Goal: Task Accomplishment & Management: Manage account settings

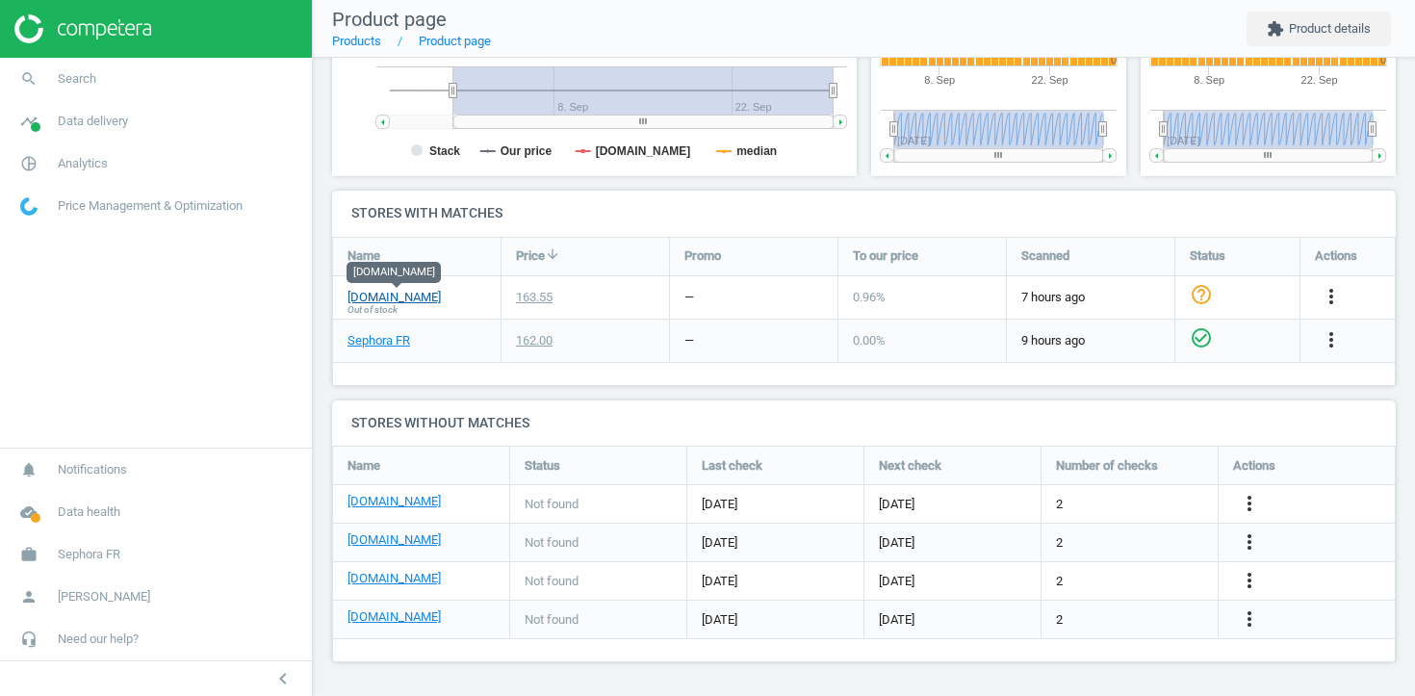
click at [411, 295] on link "[DOMAIN_NAME]" at bounding box center [393, 297] width 93 height 17
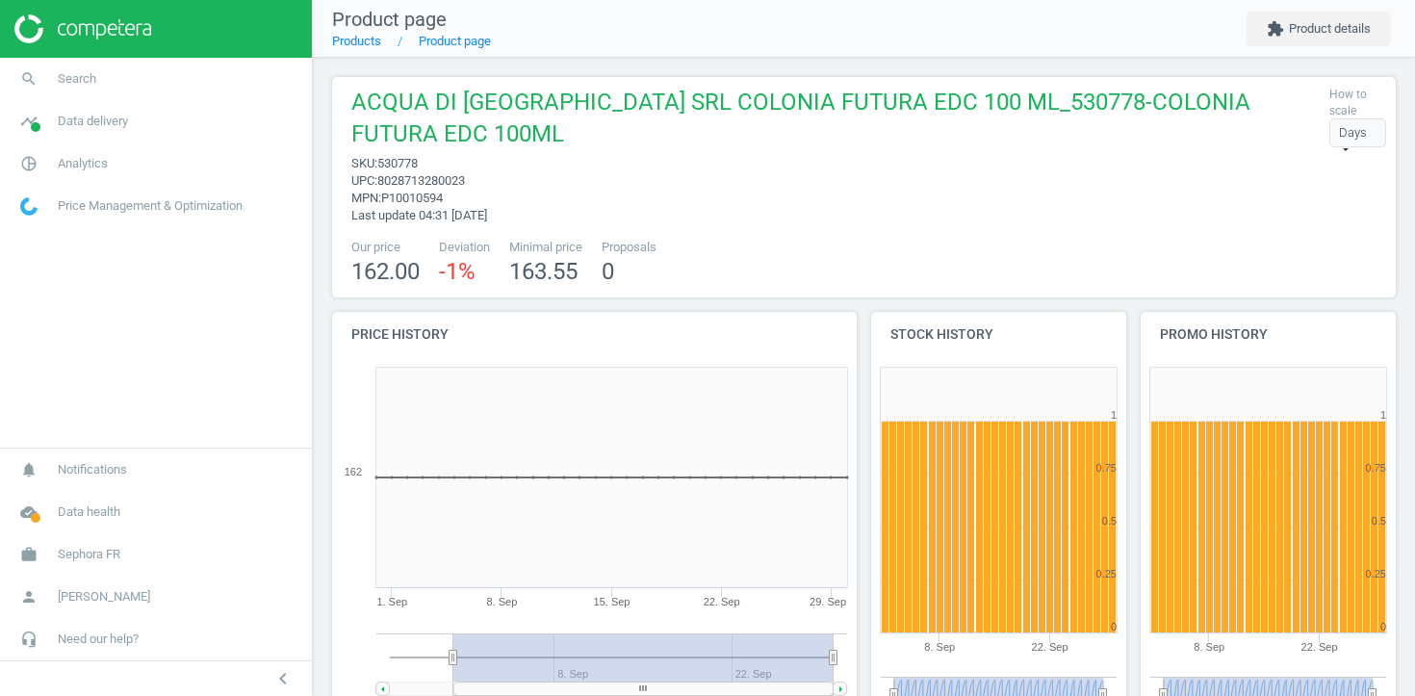
click at [411, 163] on span "530778" at bounding box center [397, 163] width 40 height 14
copy span "530778"
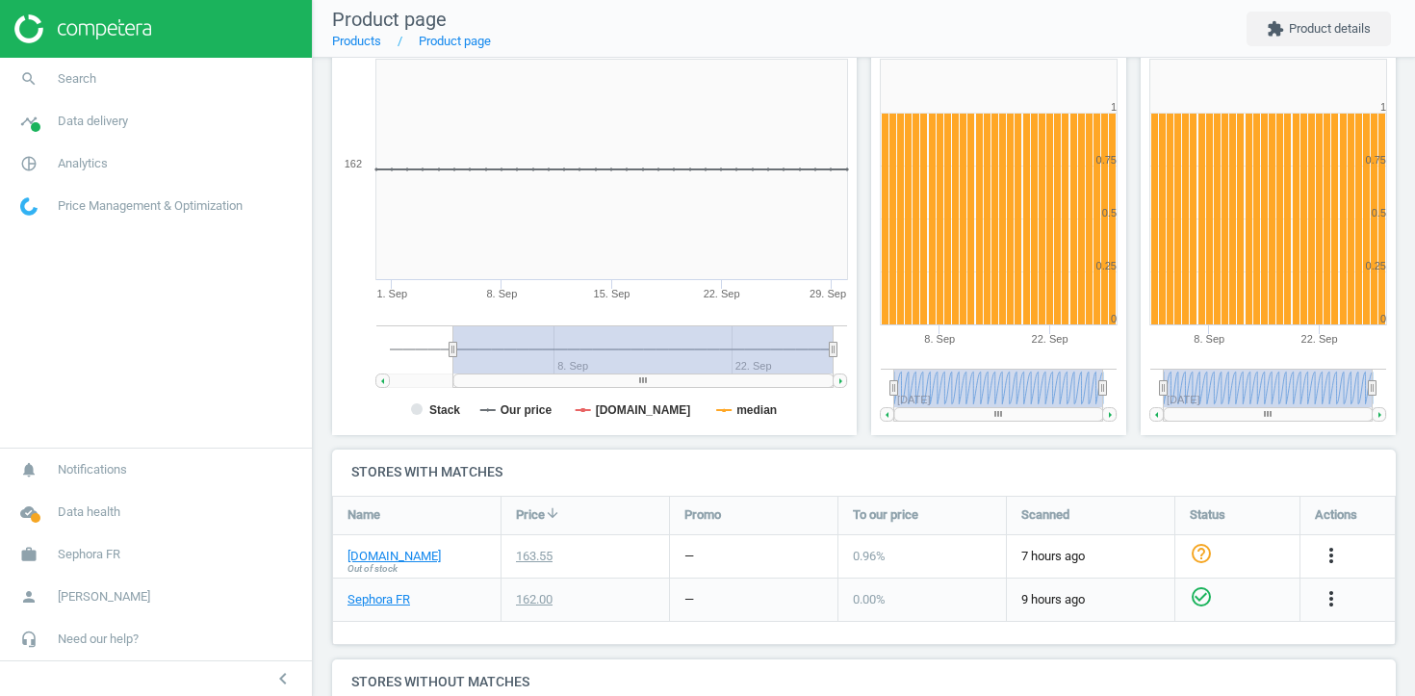
scroll to position [567, 0]
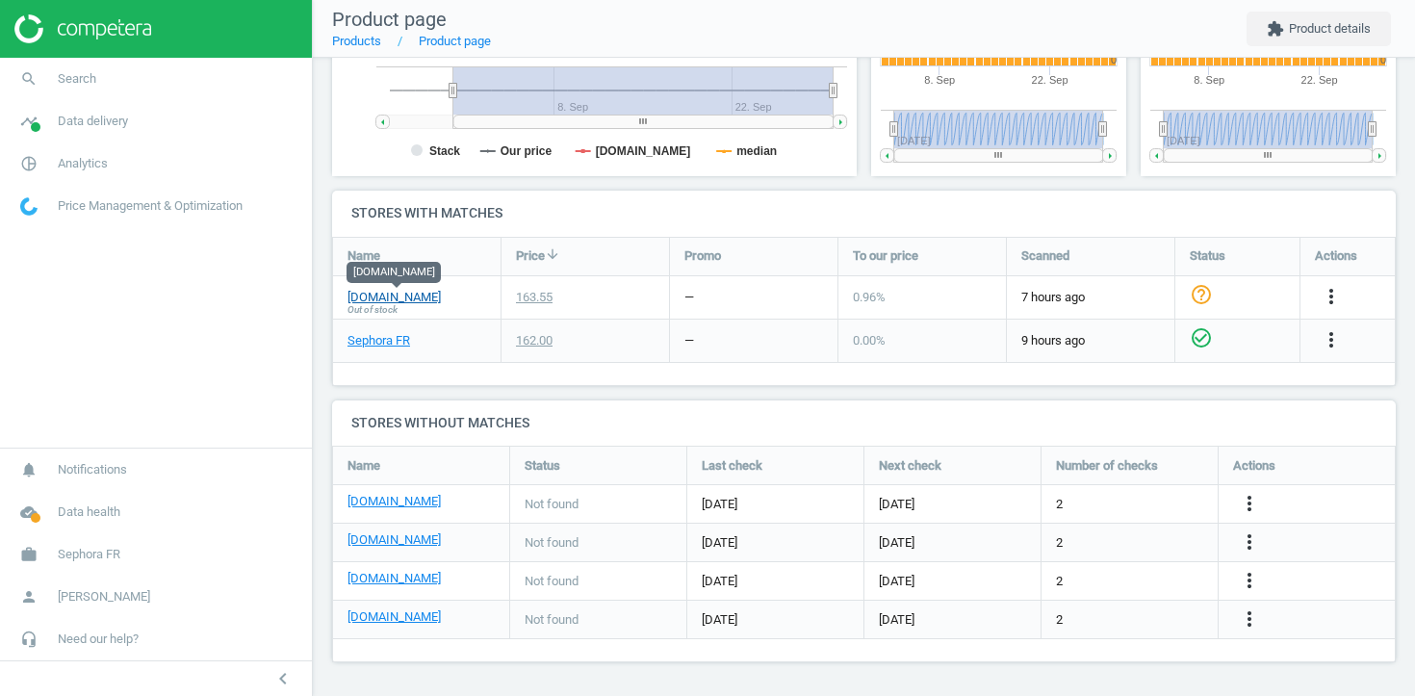
click at [428, 297] on link "my-origines.com" at bounding box center [393, 297] width 93 height 17
click at [1328, 293] on icon "more_vert" at bounding box center [1330, 296] width 23 height 23
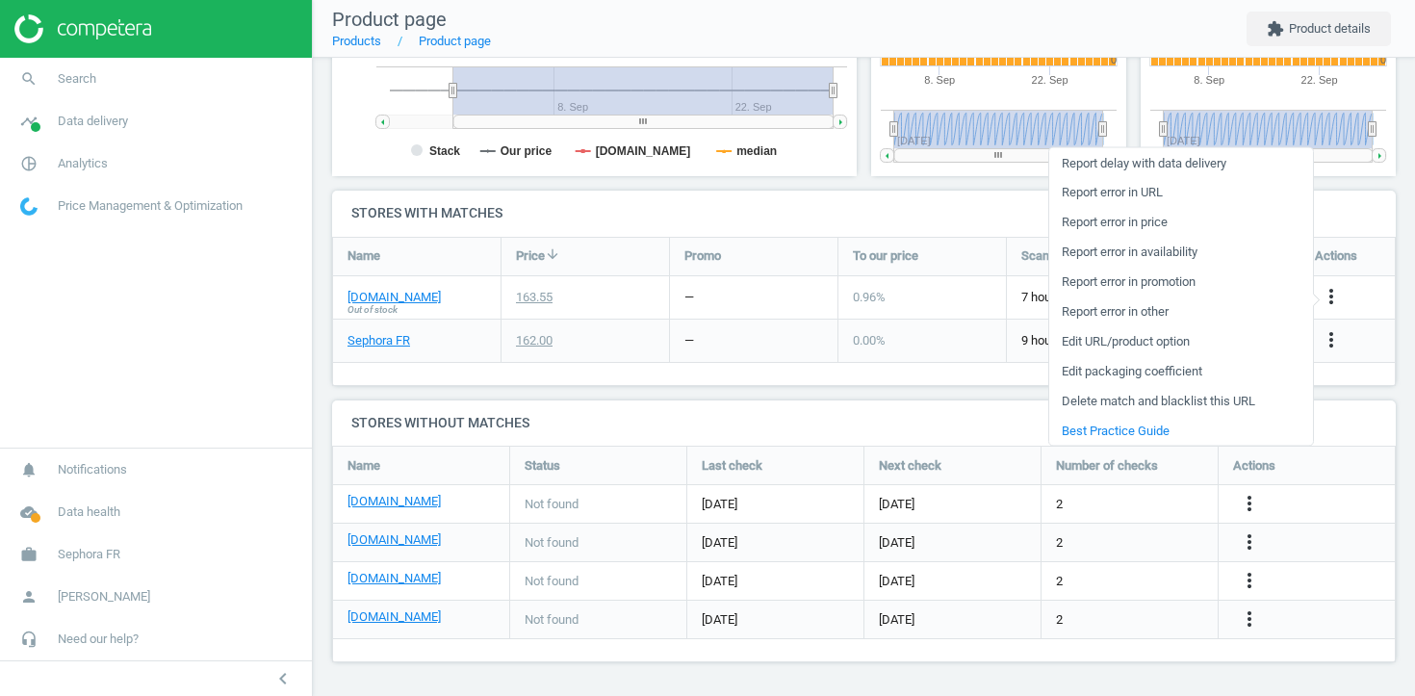
click at [1144, 339] on link "Edit URL/product option" at bounding box center [1181, 341] width 264 height 30
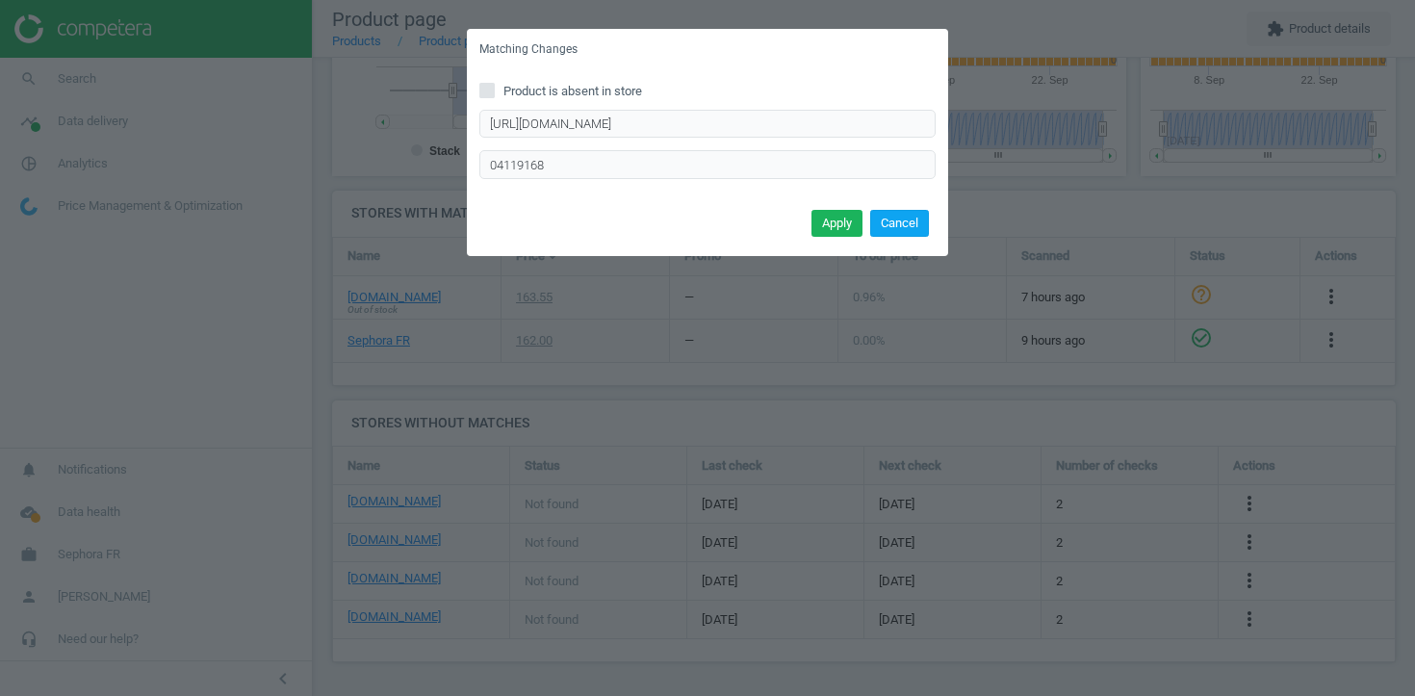
click at [911, 229] on button "Cancel" at bounding box center [899, 223] width 59 height 27
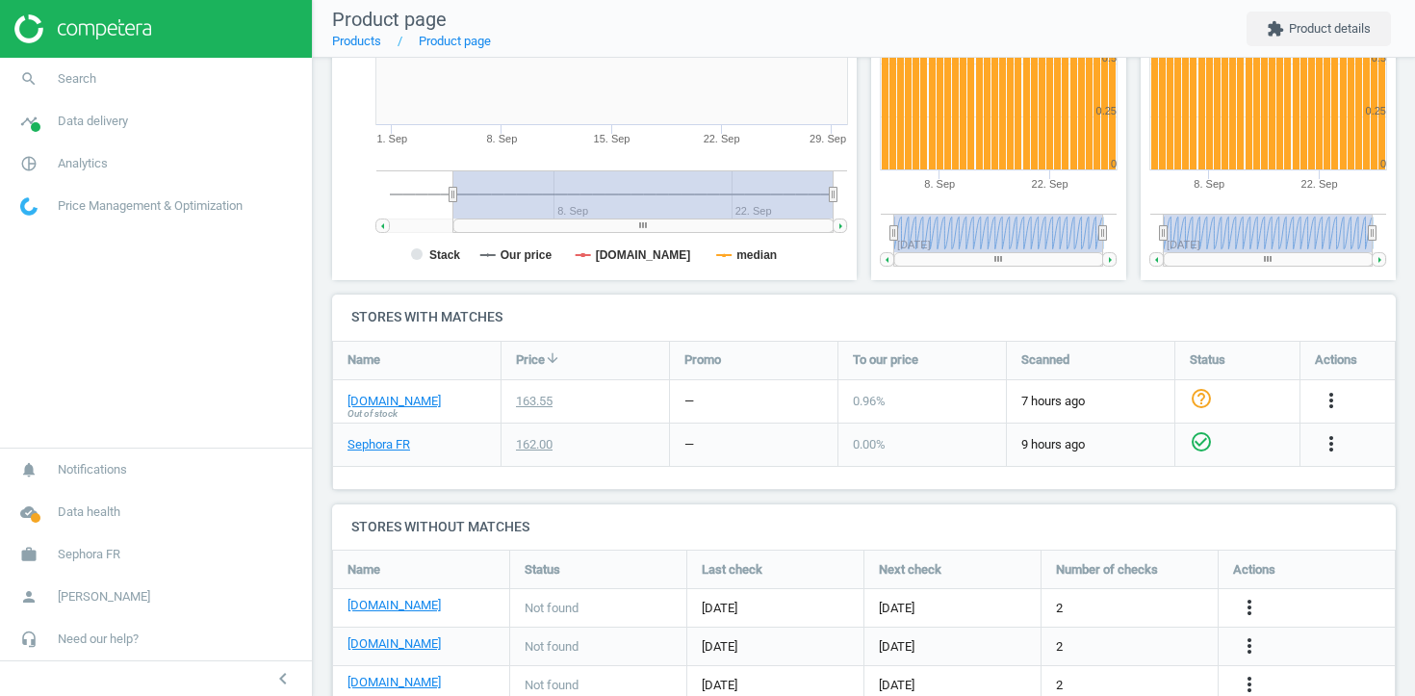
scroll to position [486, 0]
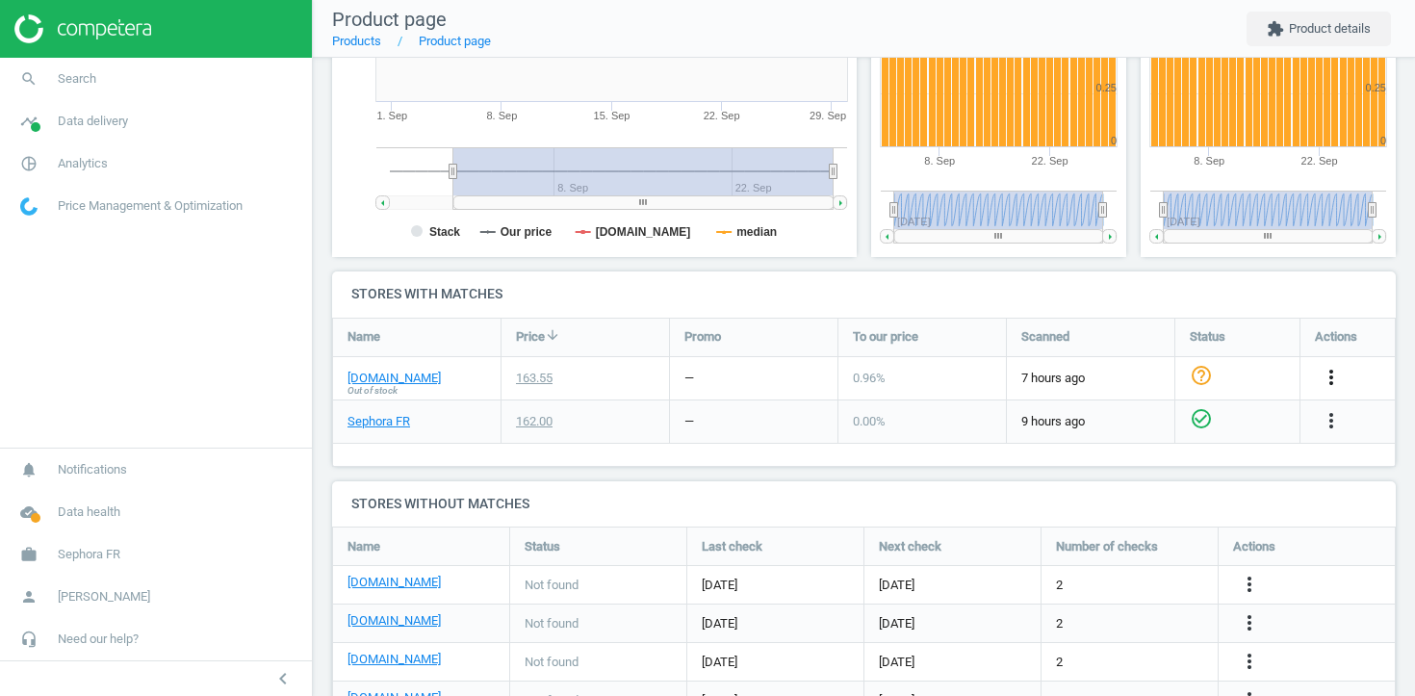
click at [1334, 367] on icon "more_vert" at bounding box center [1330, 377] width 23 height 23
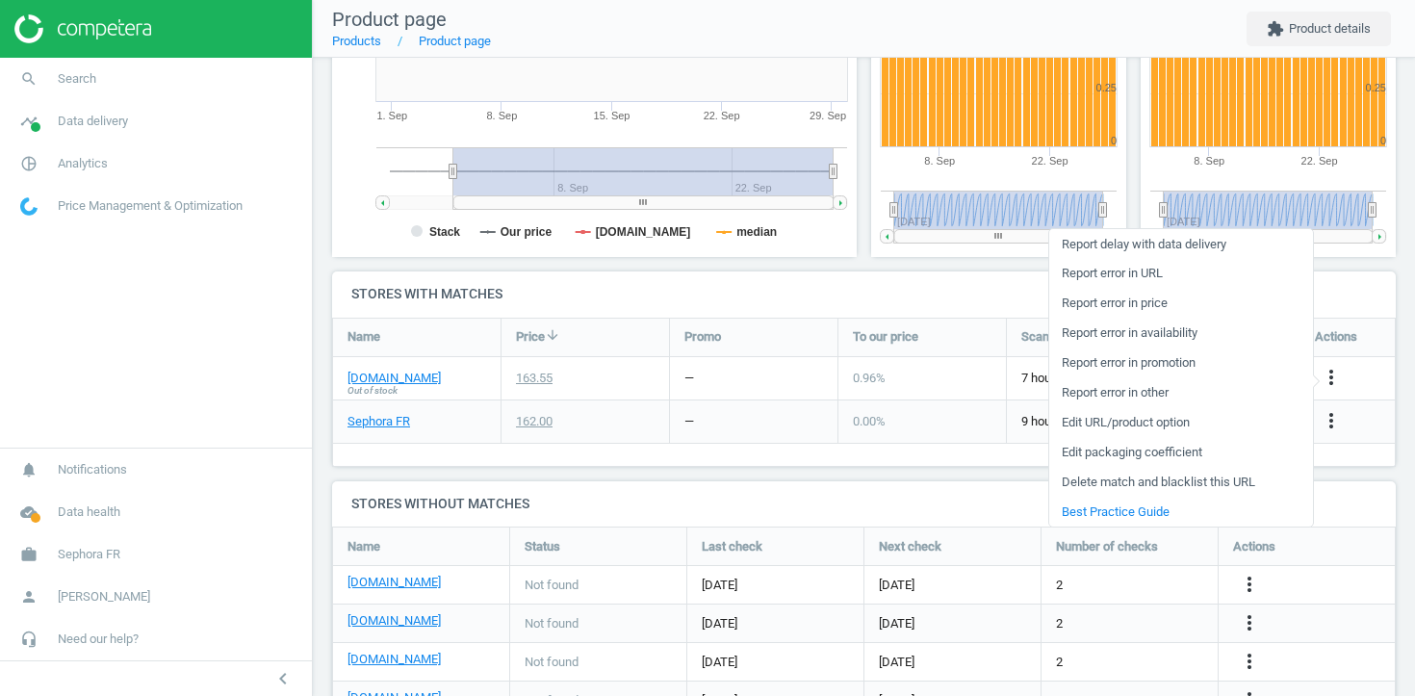
click at [1145, 424] on link "Edit URL/product option" at bounding box center [1181, 423] width 264 height 30
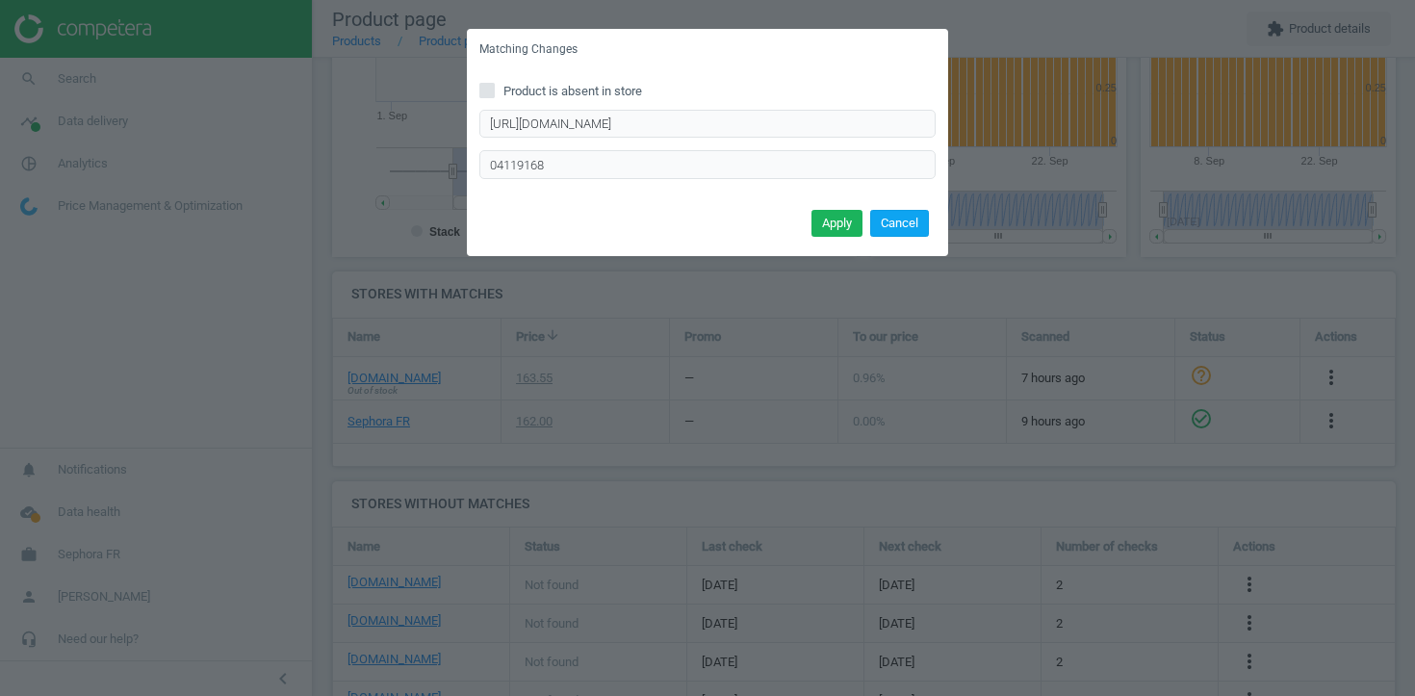
click at [904, 226] on button "Cancel" at bounding box center [899, 223] width 59 height 27
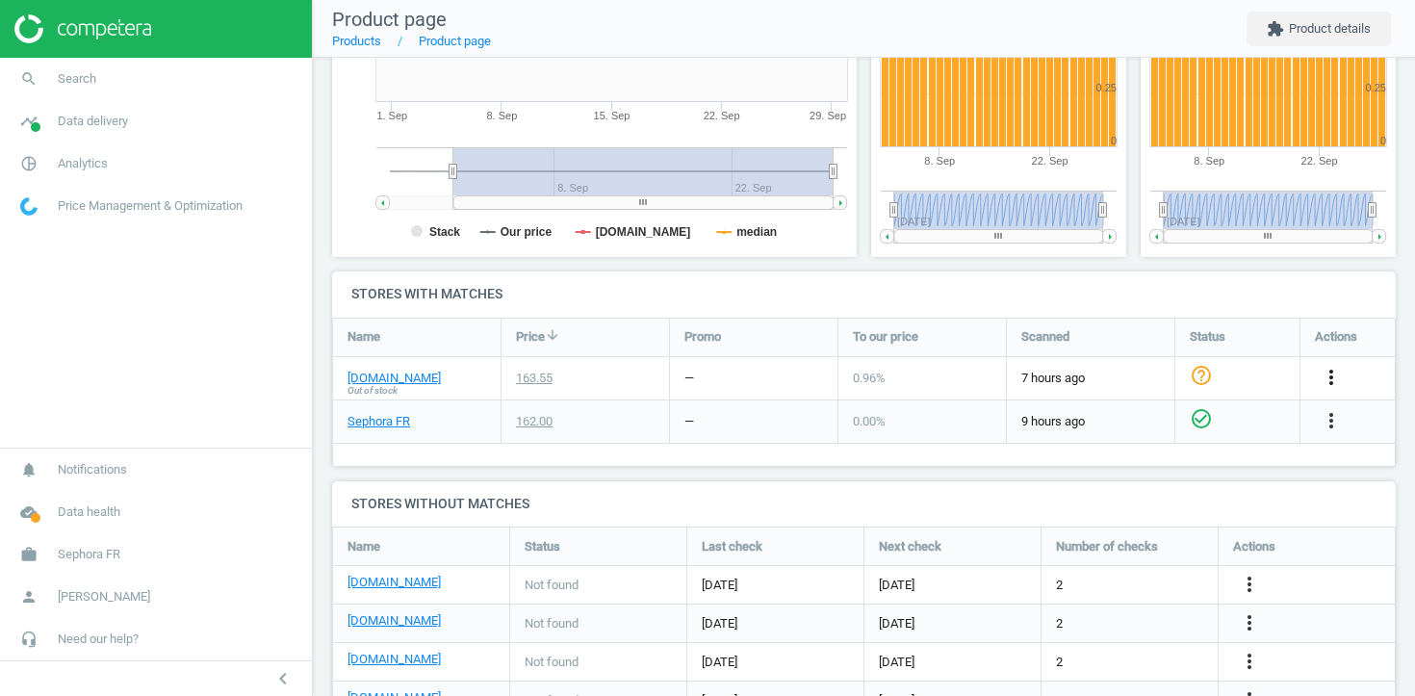
click at [1321, 375] on icon "more_vert" at bounding box center [1330, 377] width 23 height 23
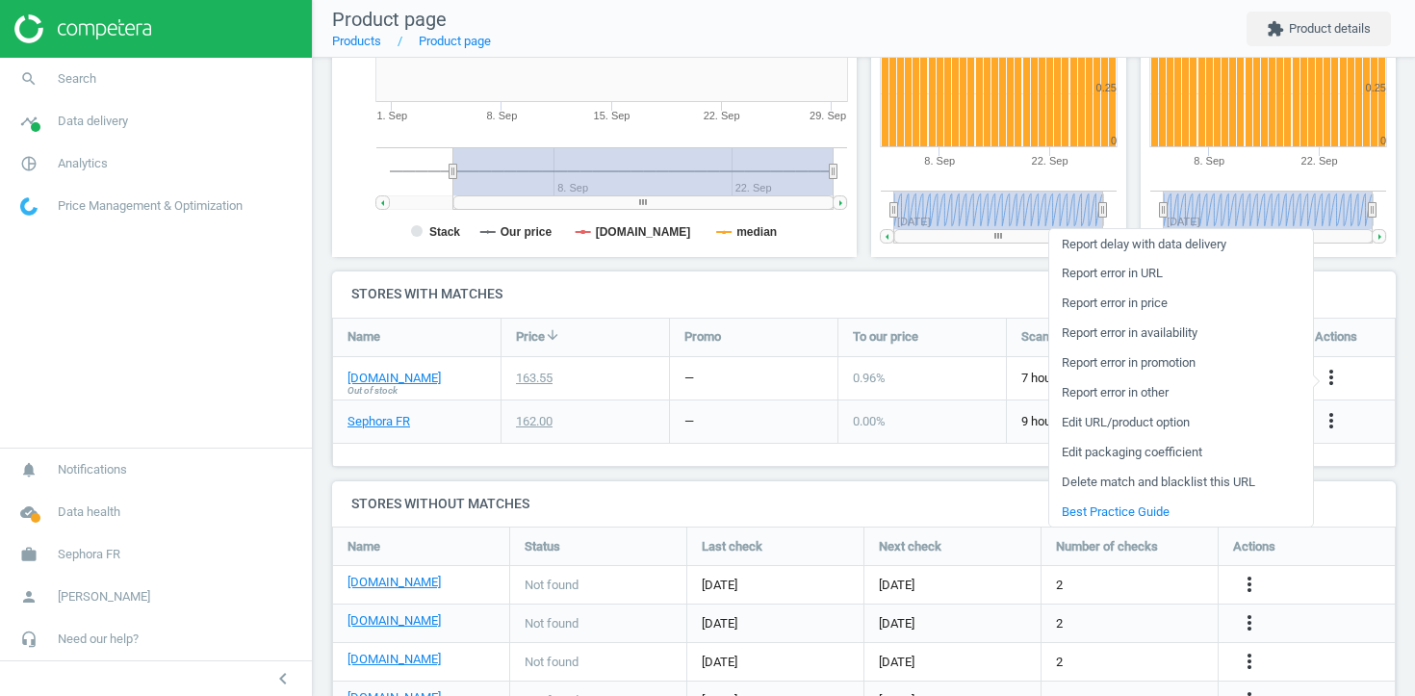
click at [1121, 424] on link "Edit URL/product option" at bounding box center [1181, 423] width 264 height 30
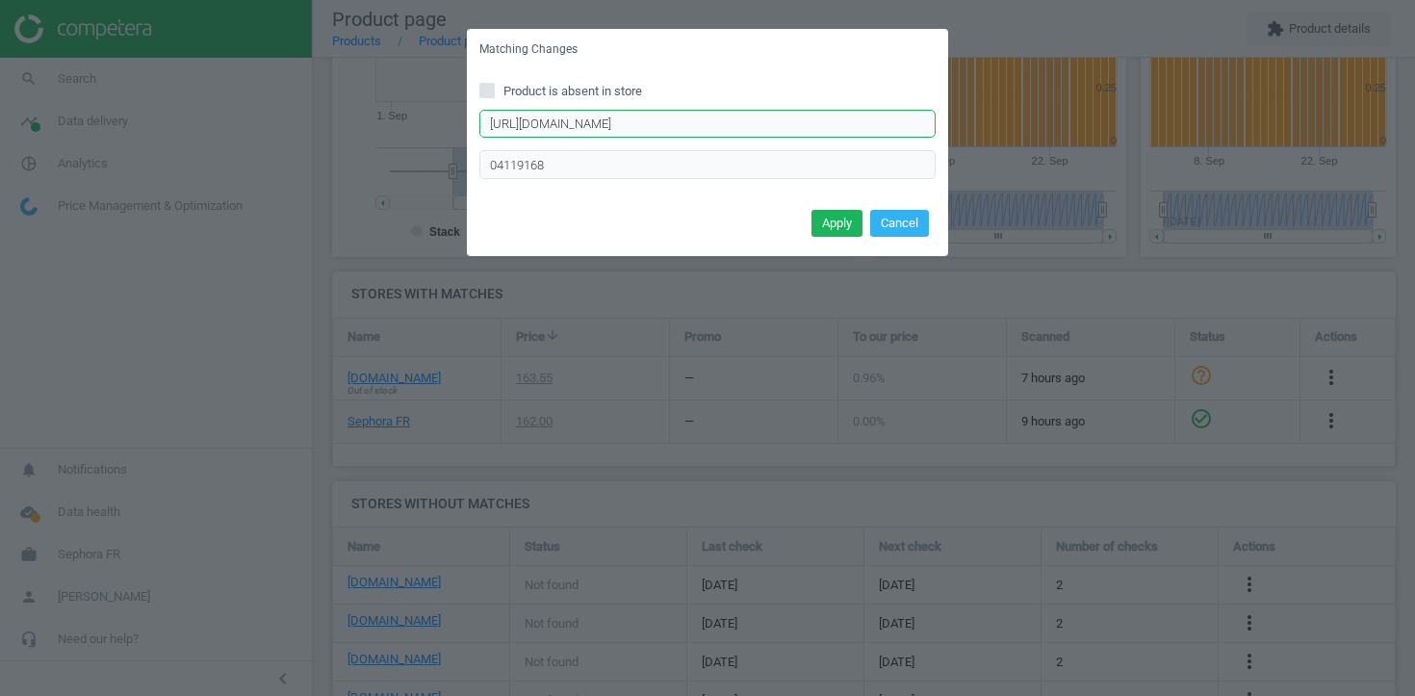
click at [803, 116] on input "https://www.my-origines.com/fr/colonia-futura-04119X11.html" at bounding box center [707, 124] width 456 height 29
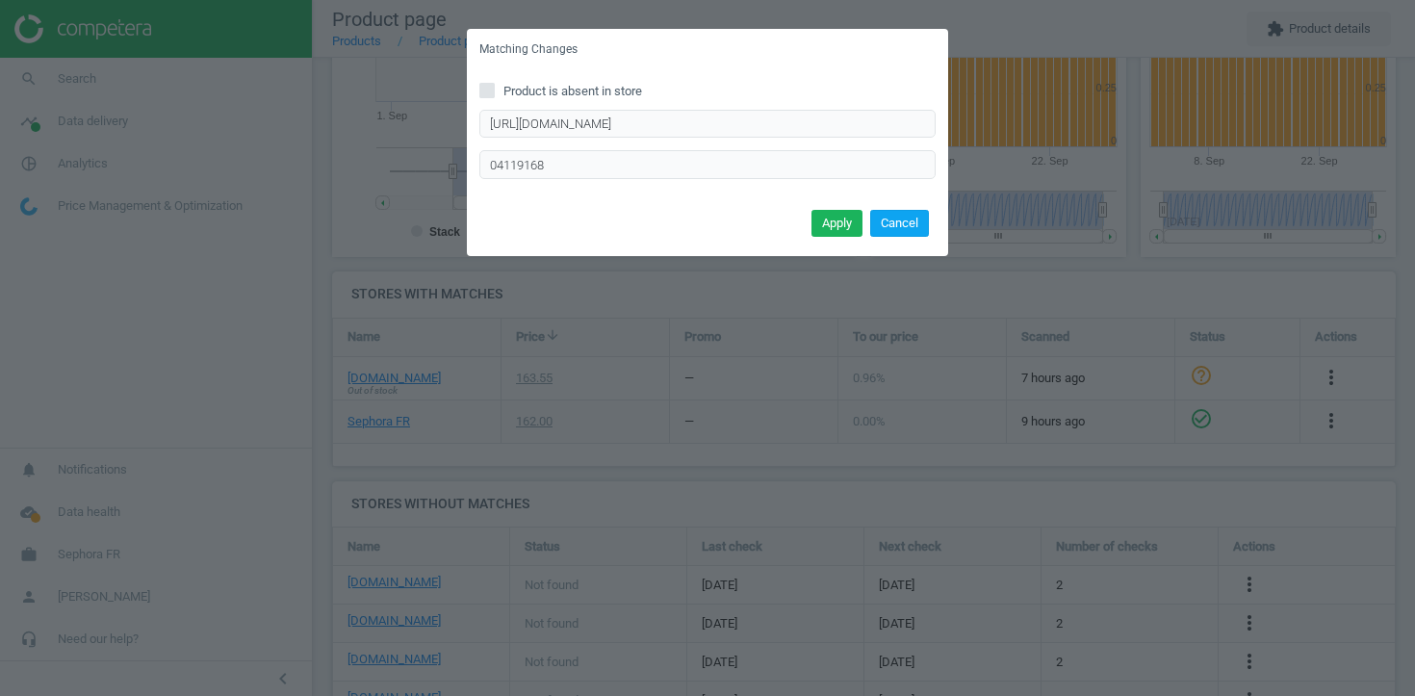
click at [908, 225] on button "Cancel" at bounding box center [899, 223] width 59 height 27
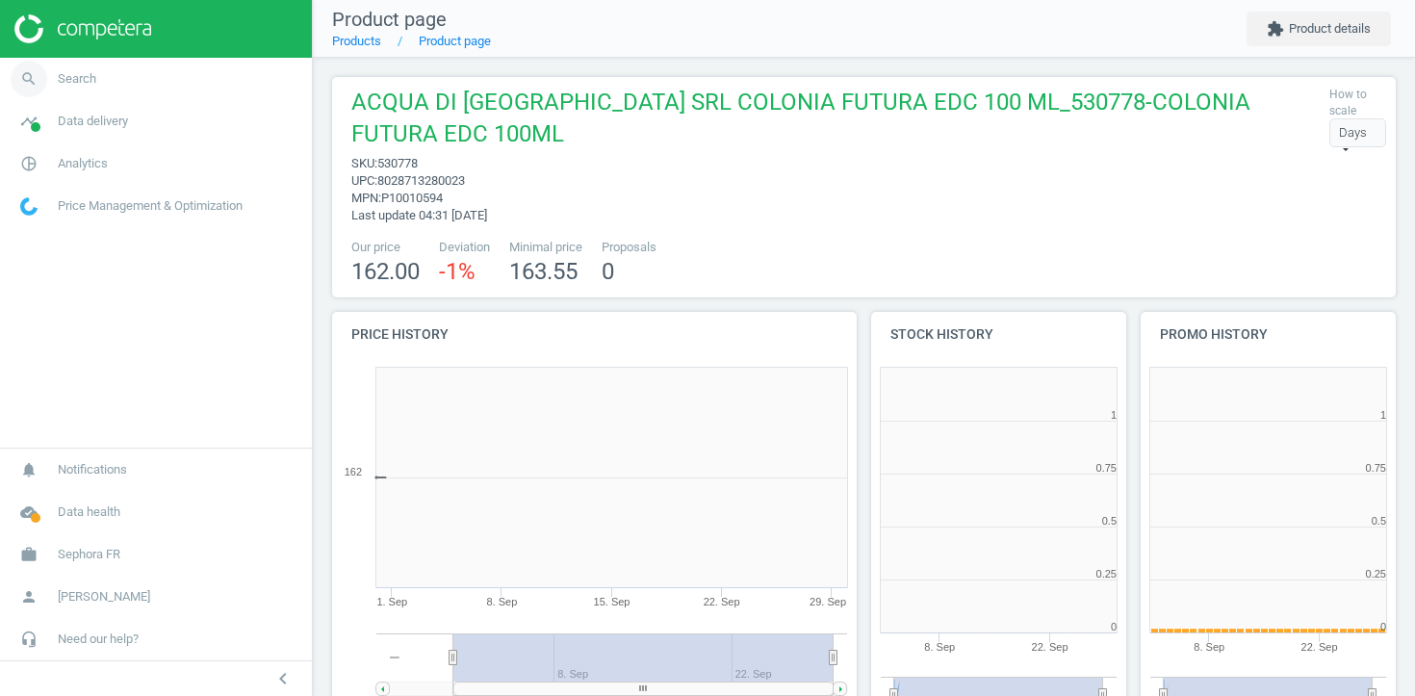
click at [98, 75] on link "search Search" at bounding box center [156, 79] width 312 height 42
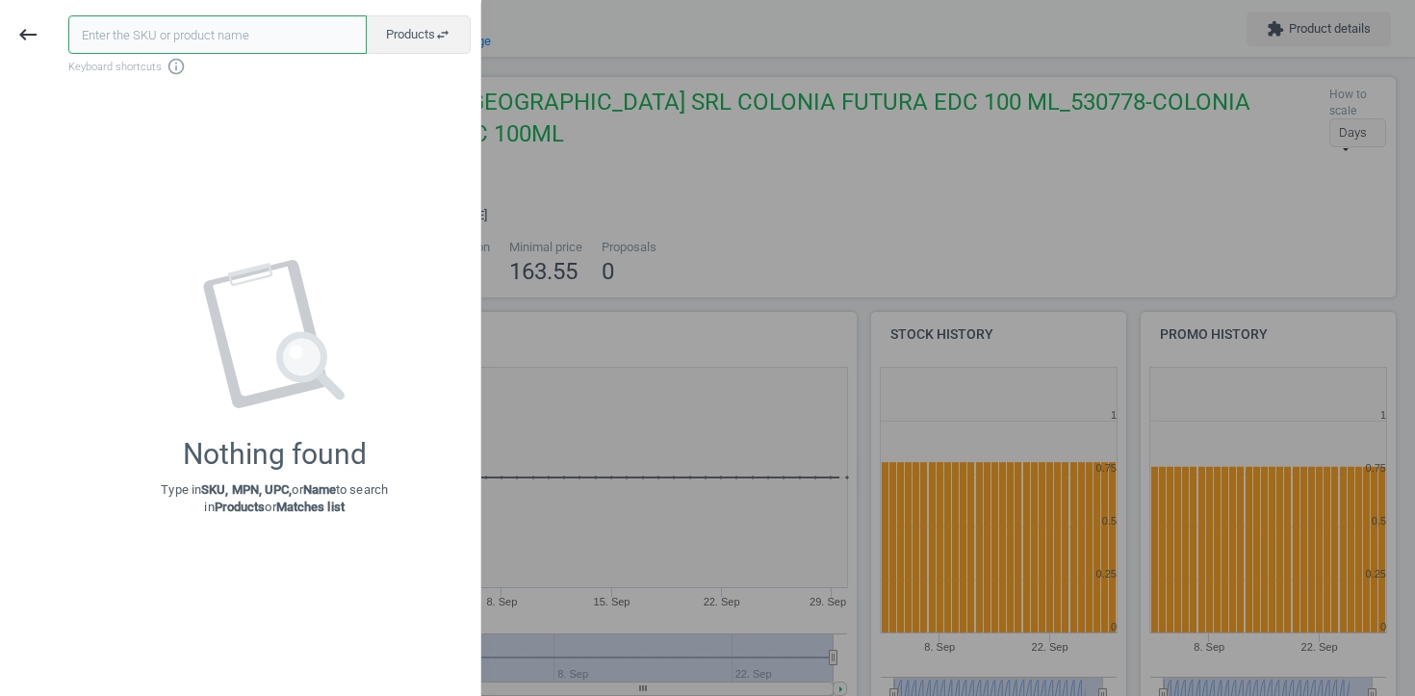
click at [181, 35] on input "text" at bounding box center [217, 34] width 298 height 38
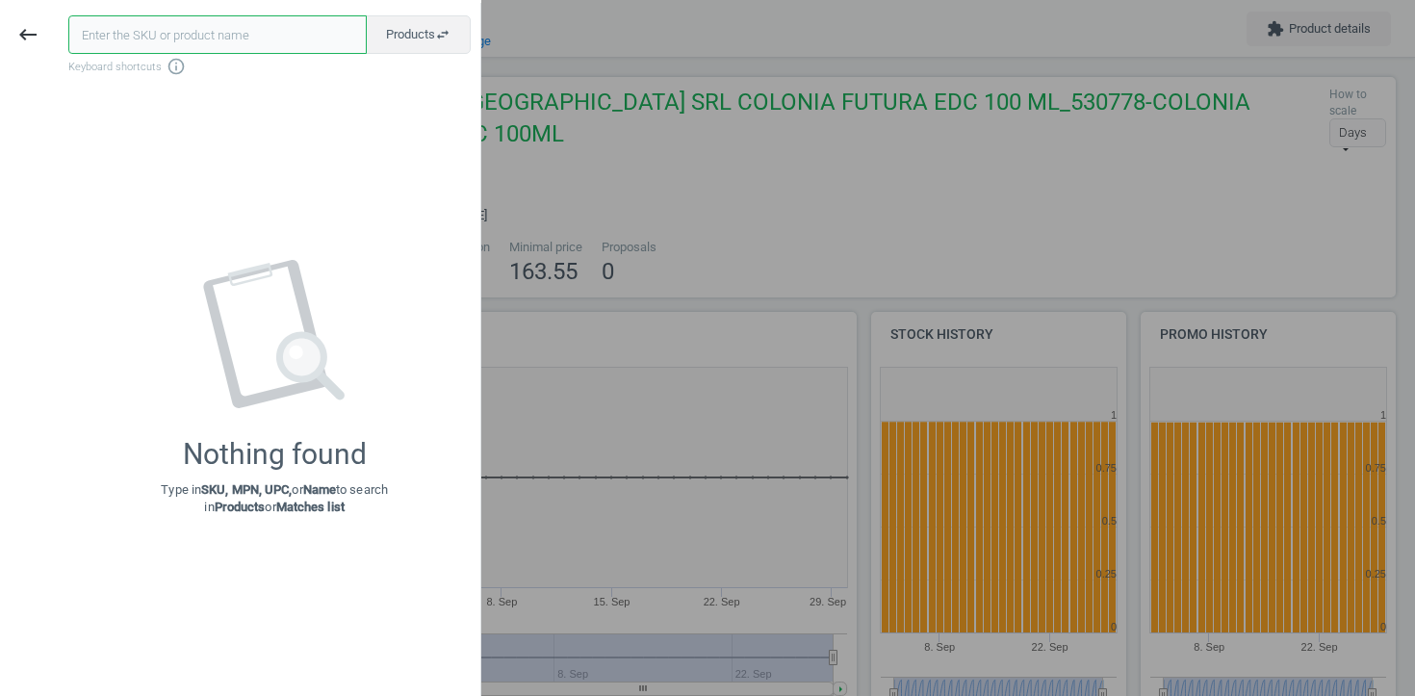
paste input "530779"
type input "530779"
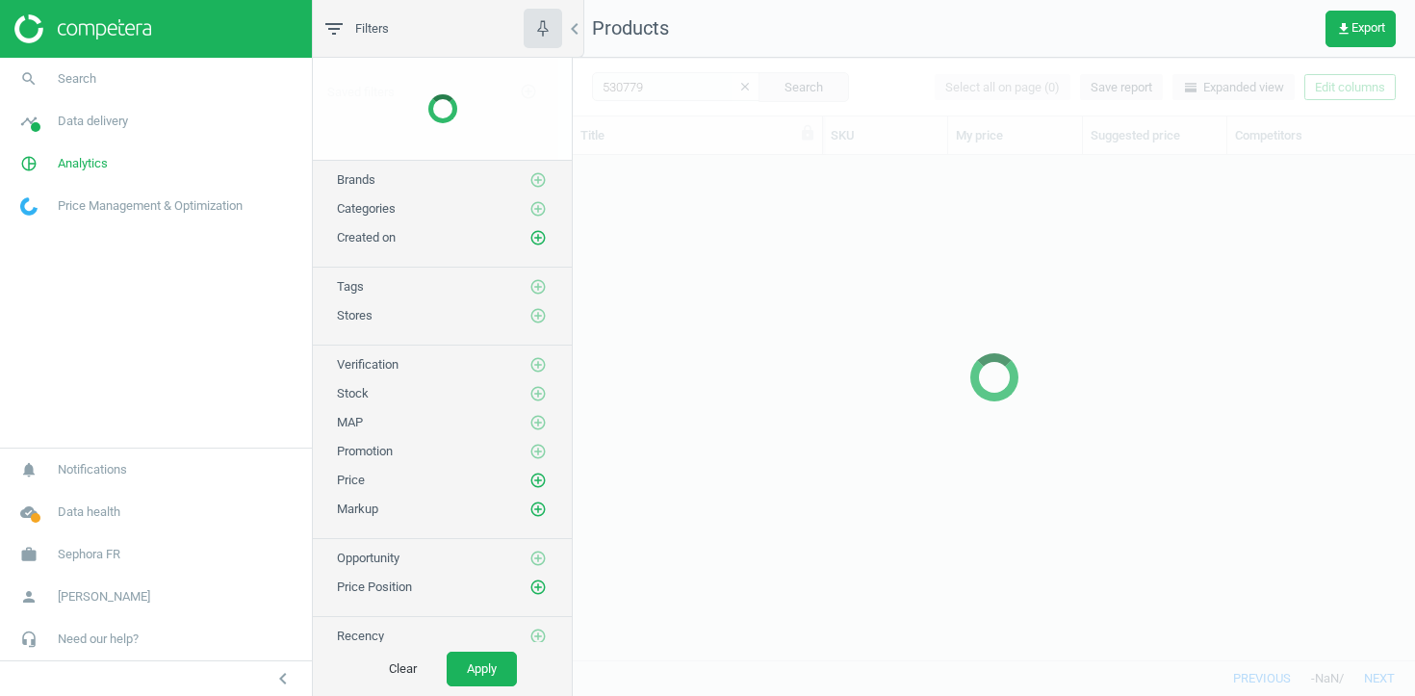
scroll to position [504, 842]
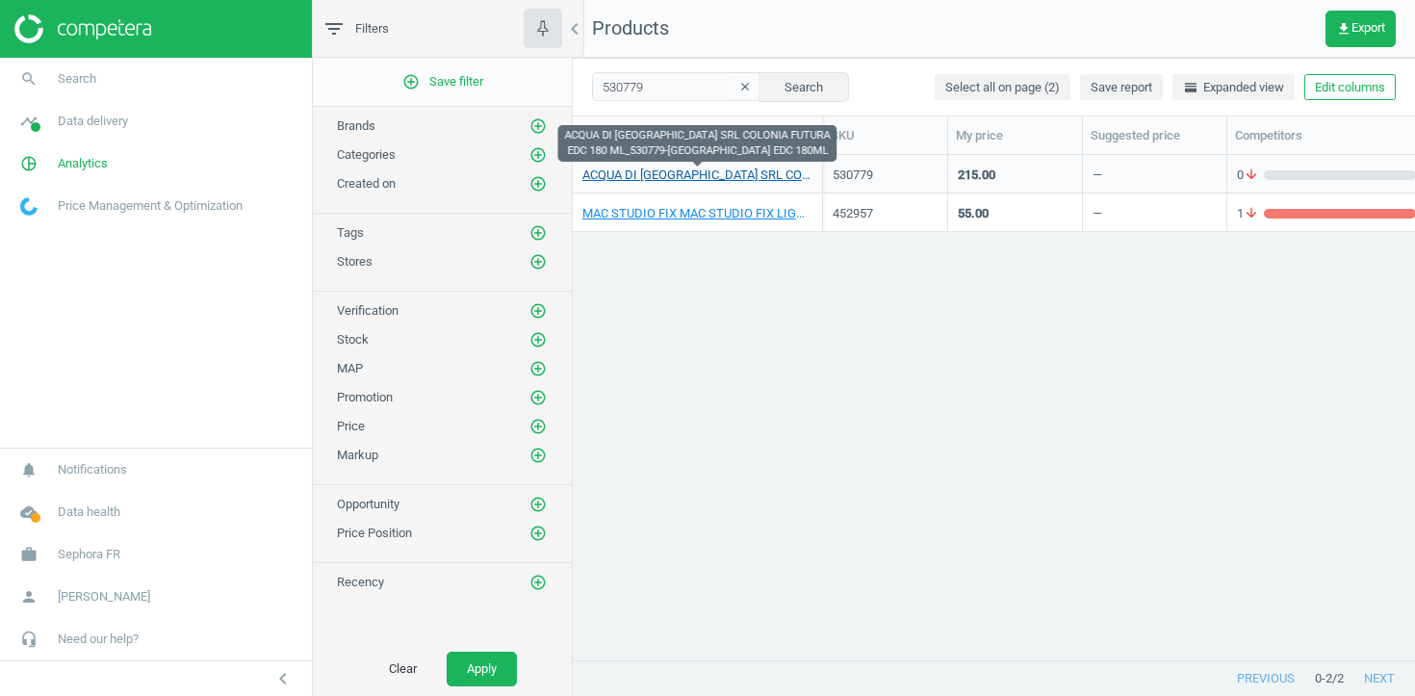
click at [637, 178] on link "ACQUA DI PARMA SRL COLONIA FUTURA EDC 180 ML_530779-COLONIA FUTURA EDC 180ML" at bounding box center [697, 174] width 230 height 17
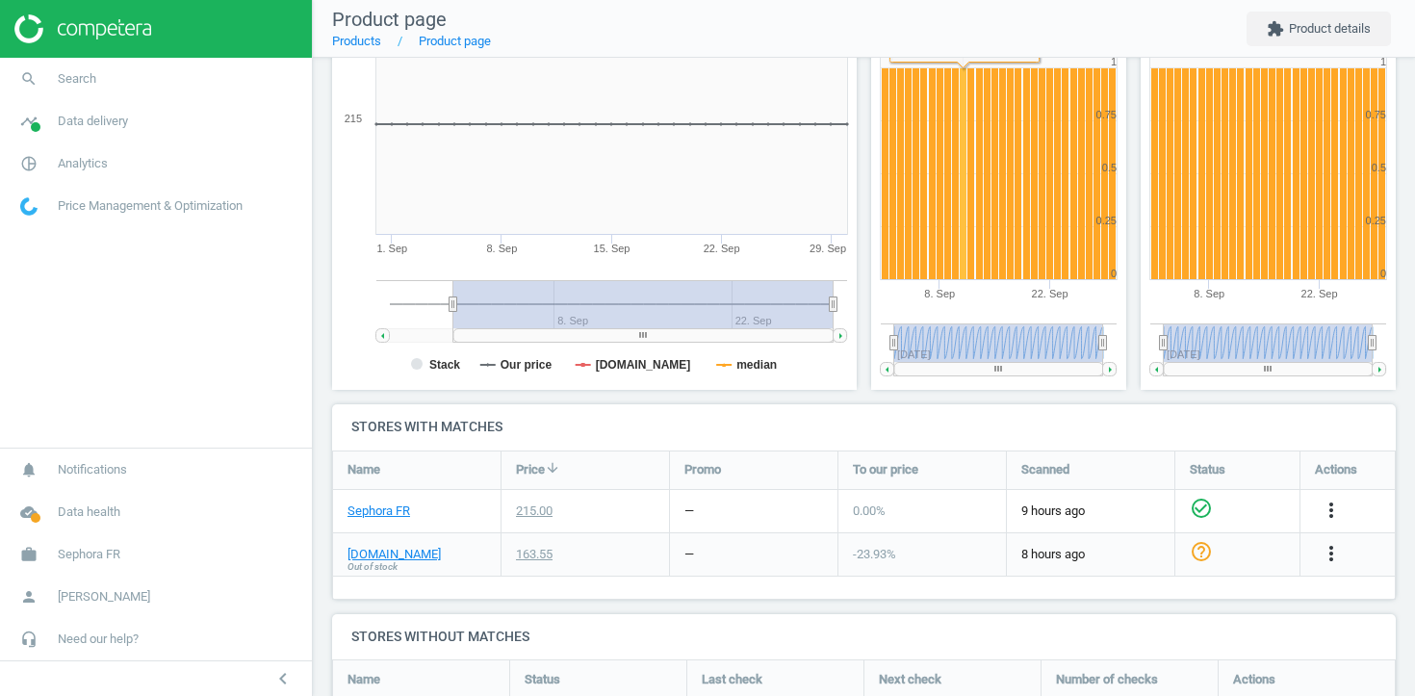
scroll to position [358, 0]
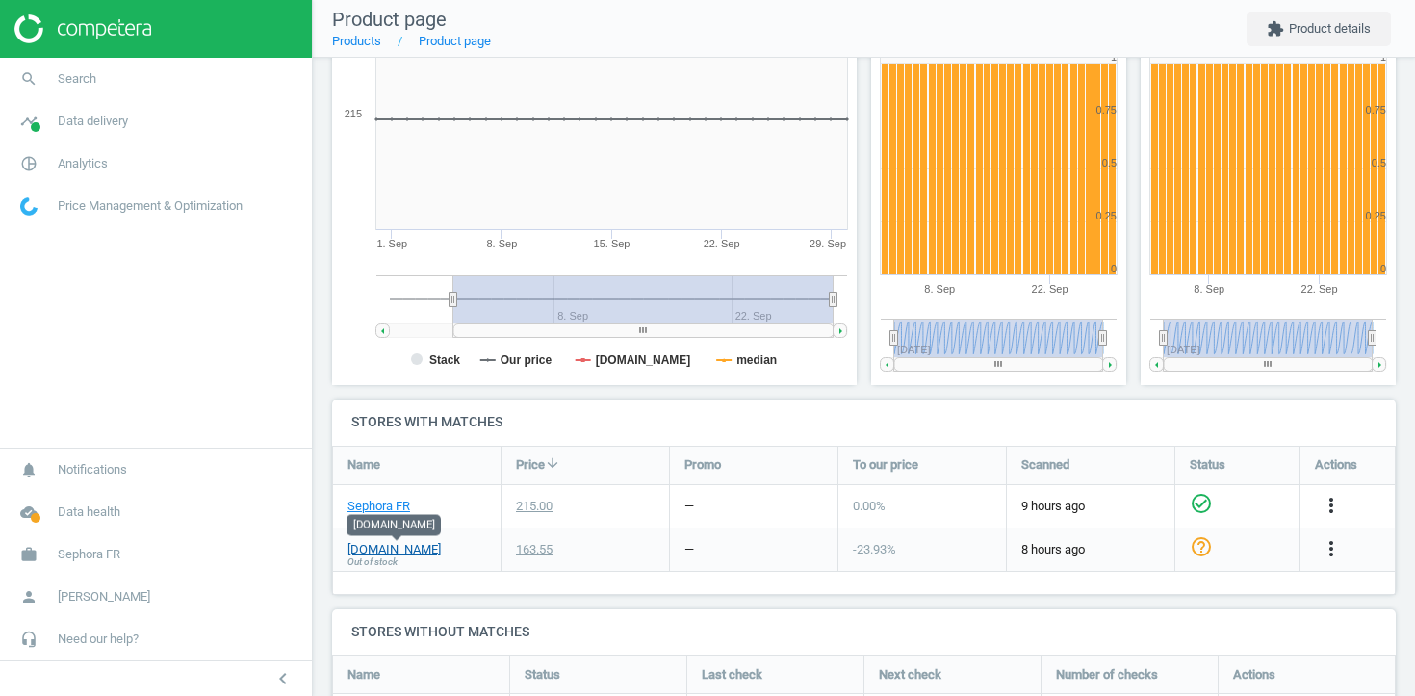
click at [412, 553] on link "my-origines.com" at bounding box center [393, 549] width 93 height 17
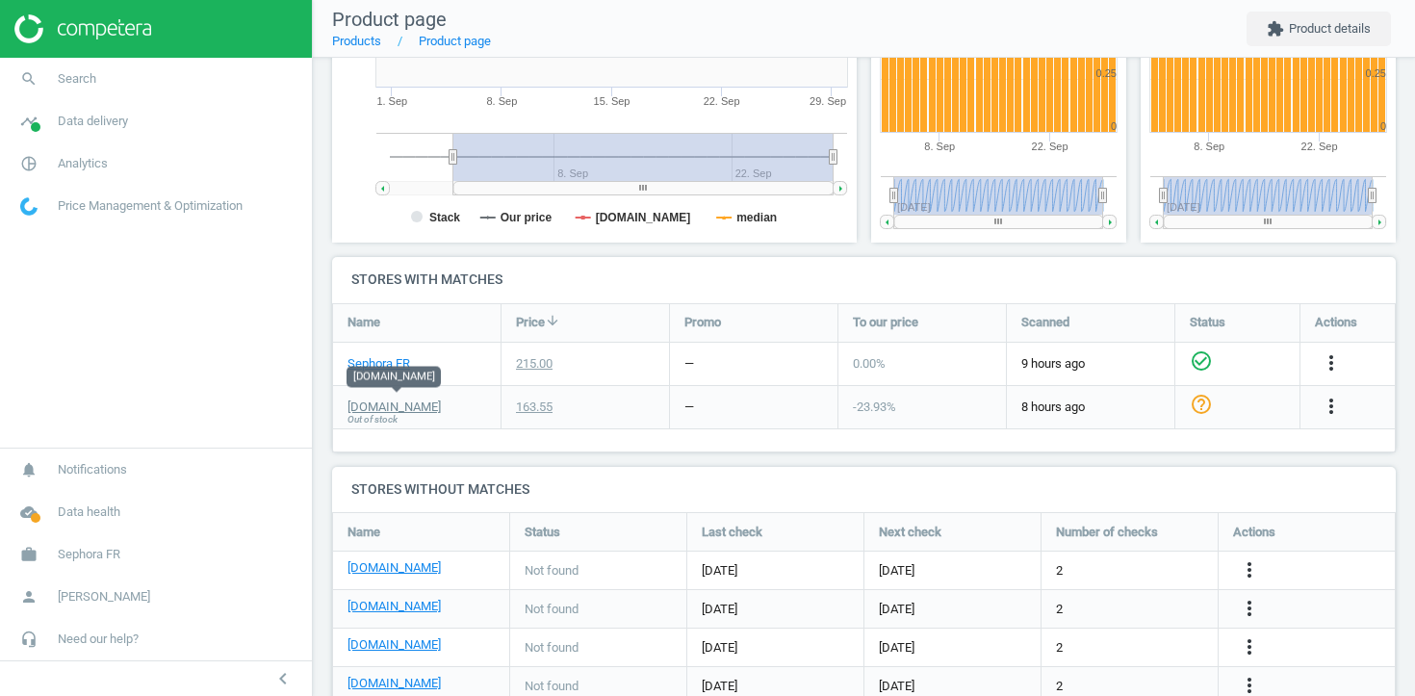
scroll to position [506, 0]
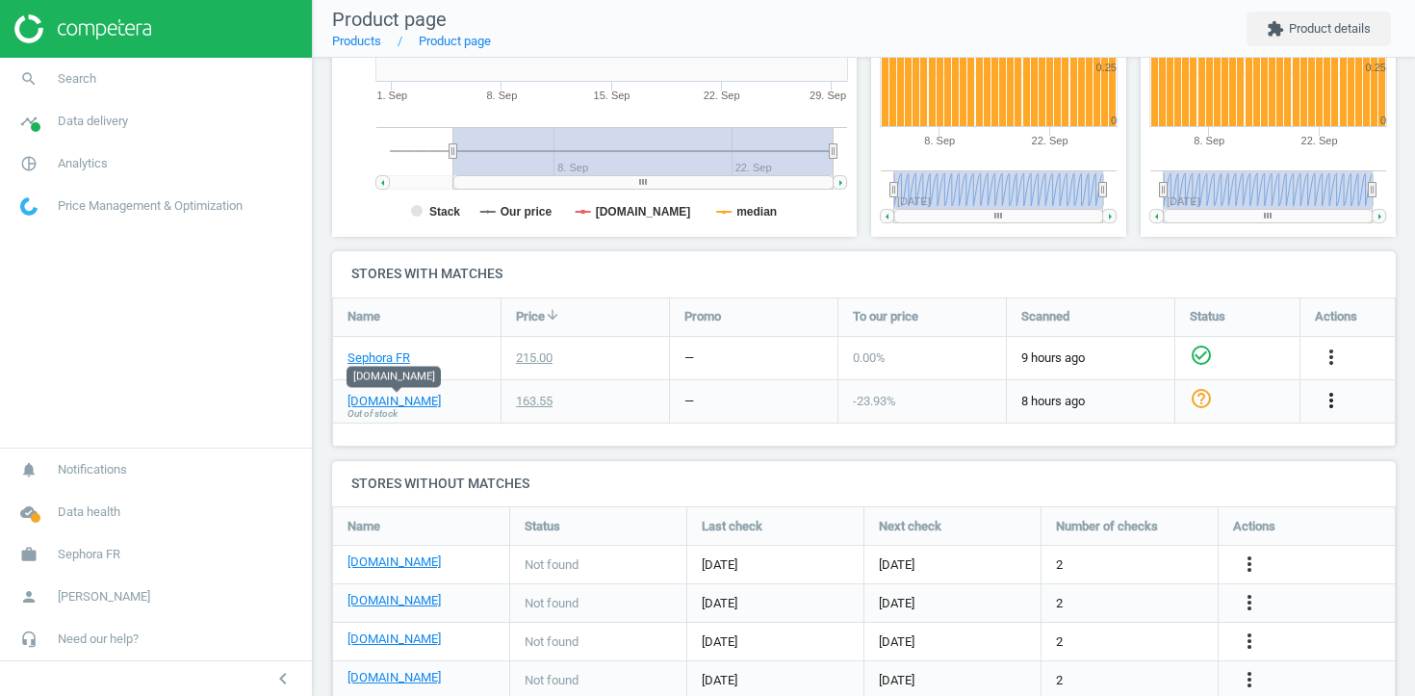
click at [1327, 396] on icon "more_vert" at bounding box center [1330, 400] width 23 height 23
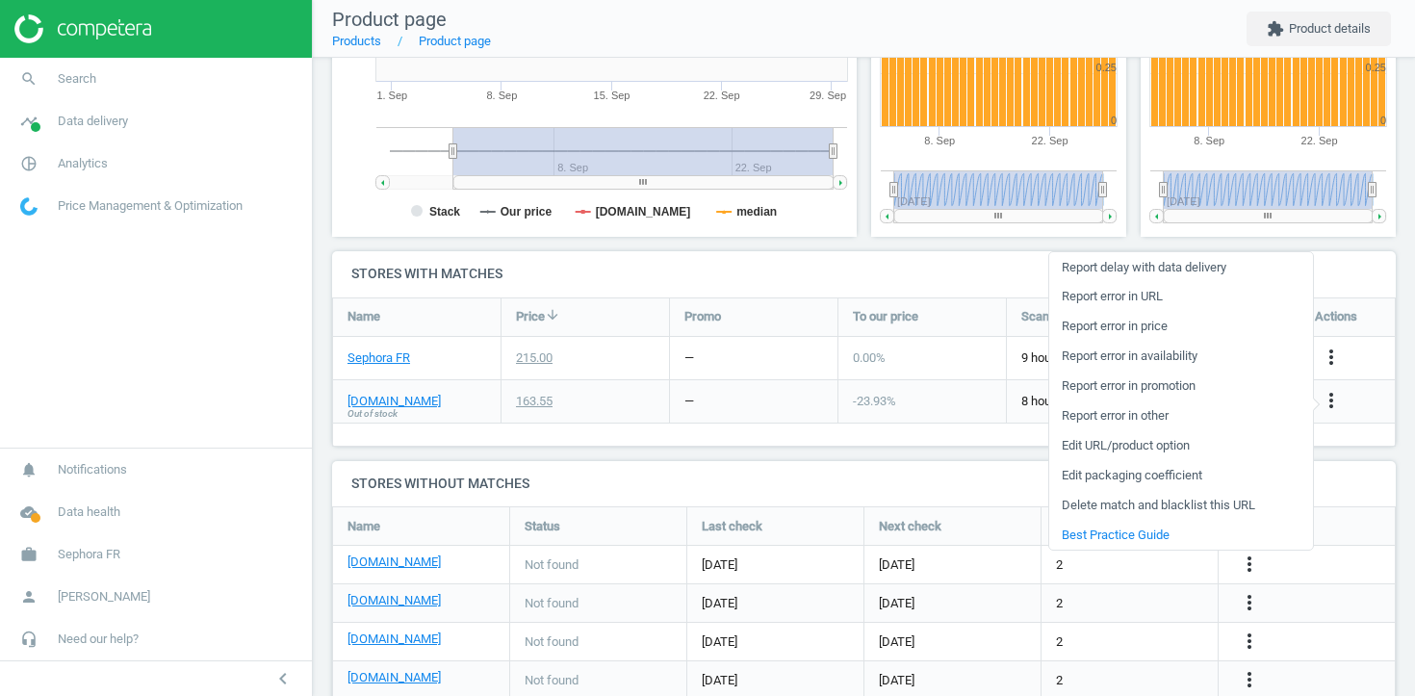
click at [1172, 440] on link "Edit URL/product option" at bounding box center [1181, 446] width 264 height 30
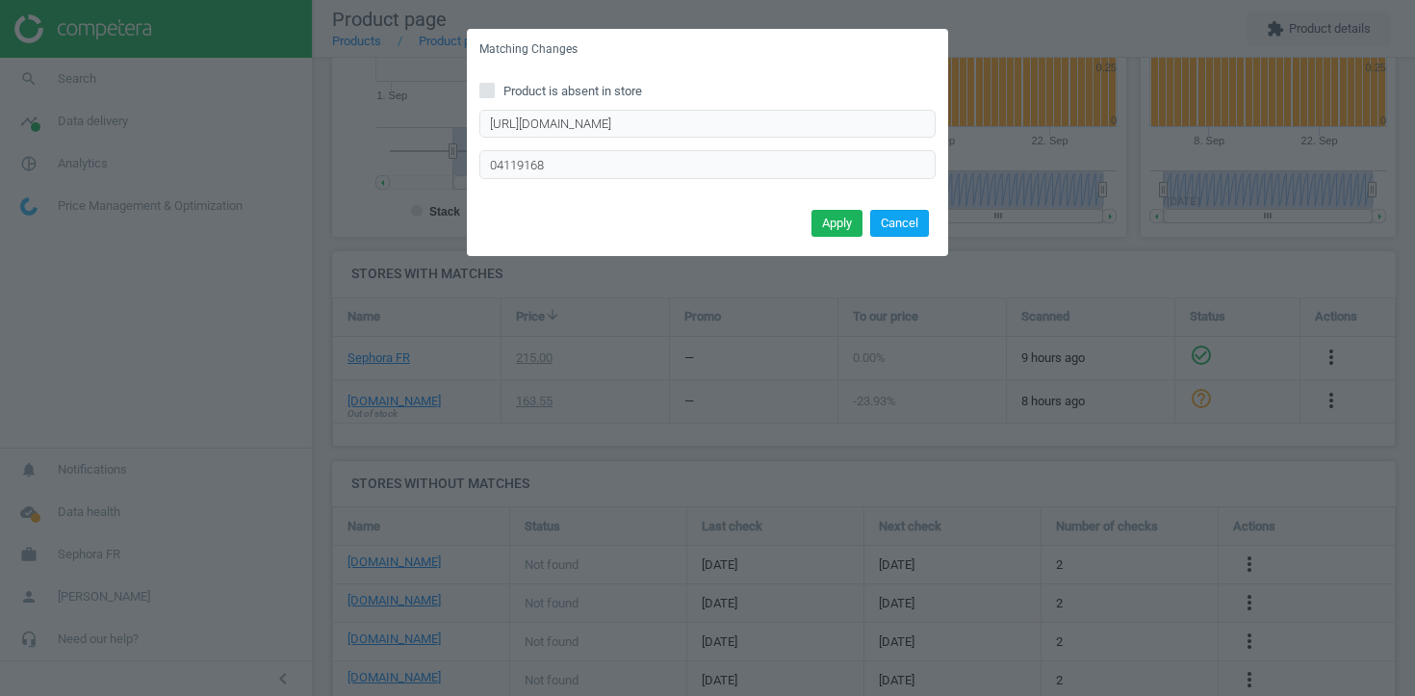
click at [916, 221] on button "Cancel" at bounding box center [899, 223] width 59 height 27
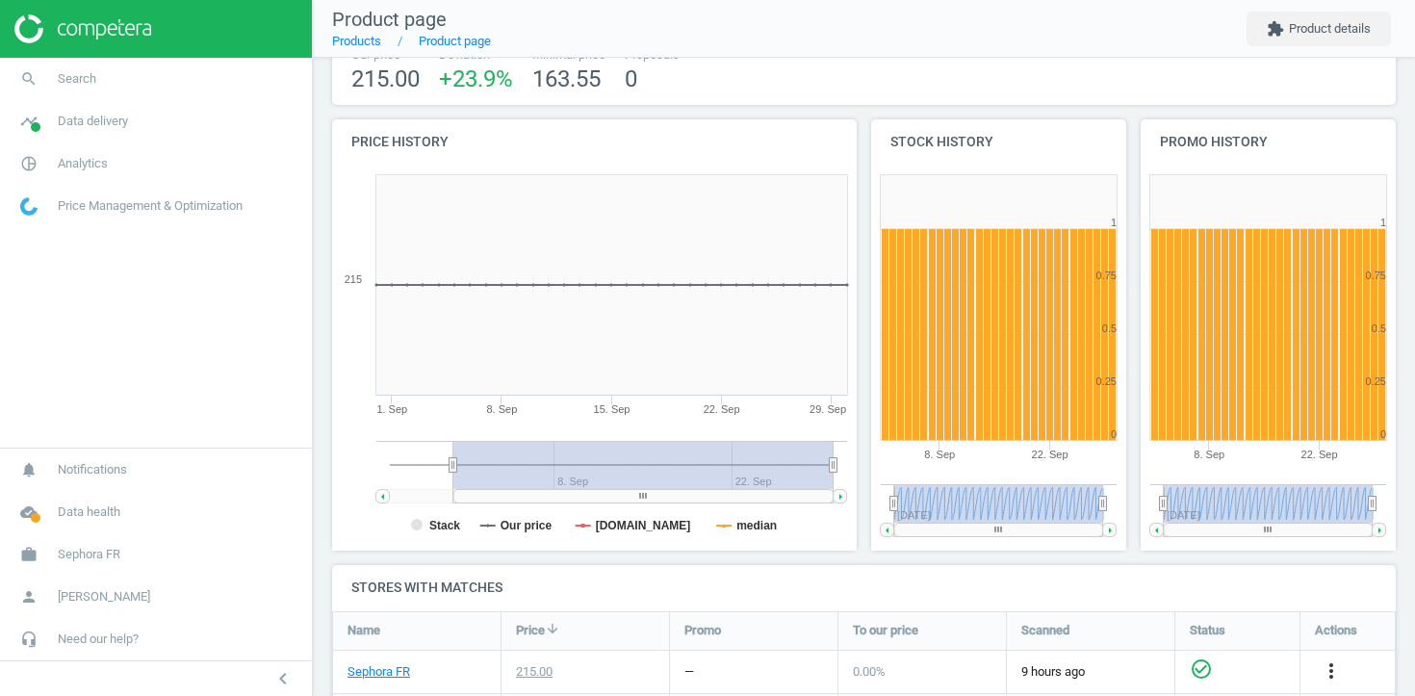
scroll to position [533, 0]
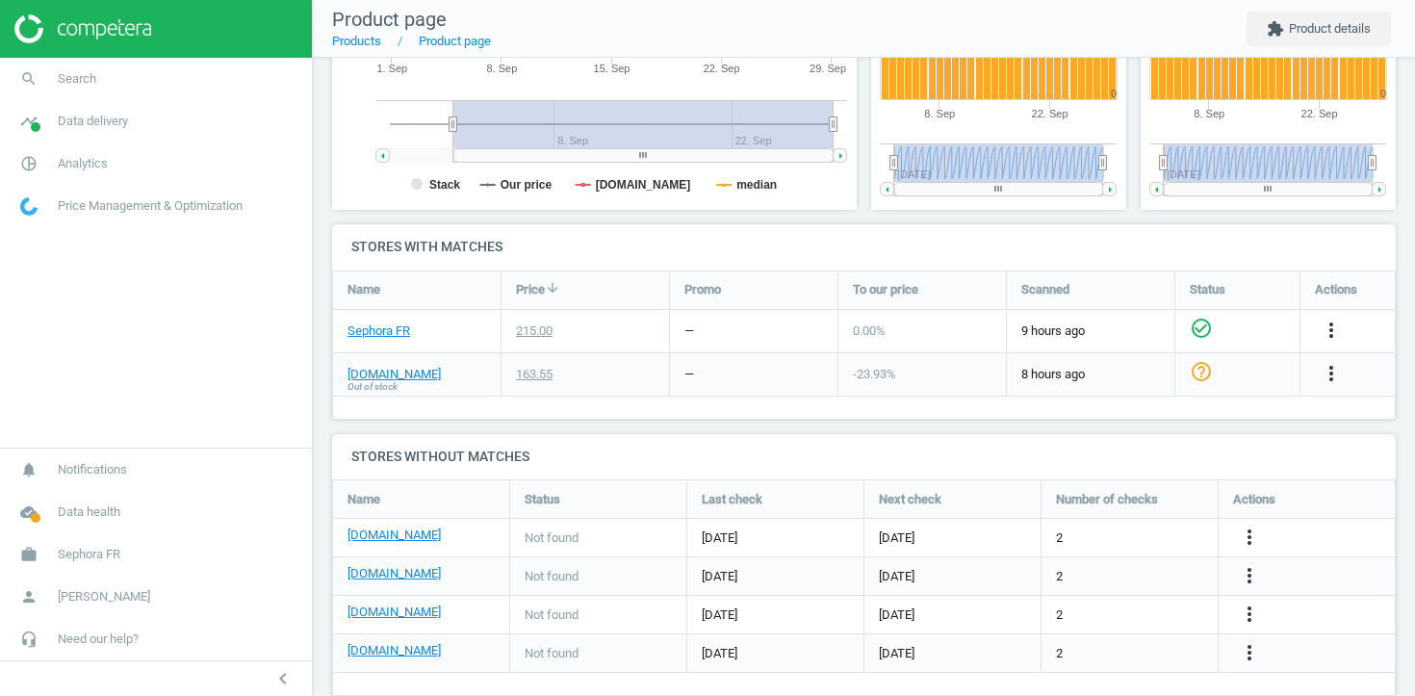
click at [1345, 327] on div "more_vert" at bounding box center [1333, 331] width 38 height 25
click at [1334, 325] on icon "more_vert" at bounding box center [1330, 330] width 23 height 23
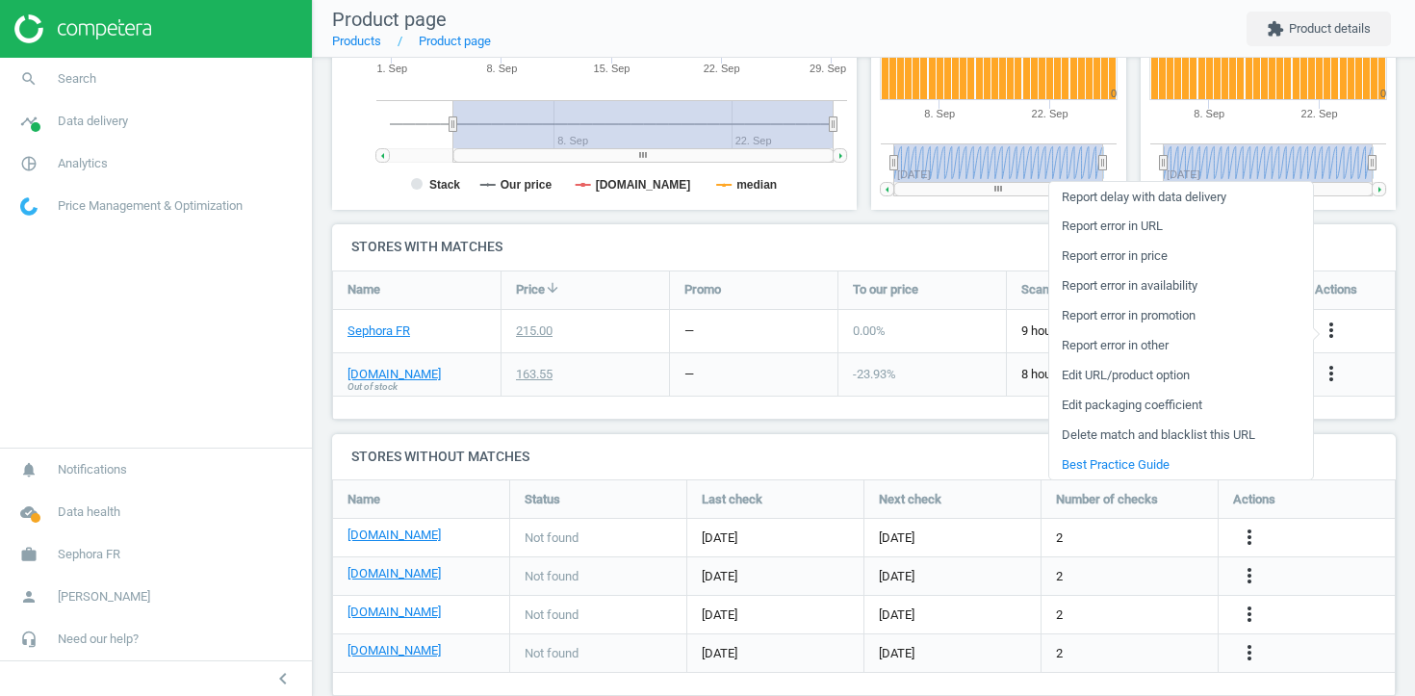
click at [1172, 377] on link "Edit URL/product option" at bounding box center [1181, 376] width 264 height 30
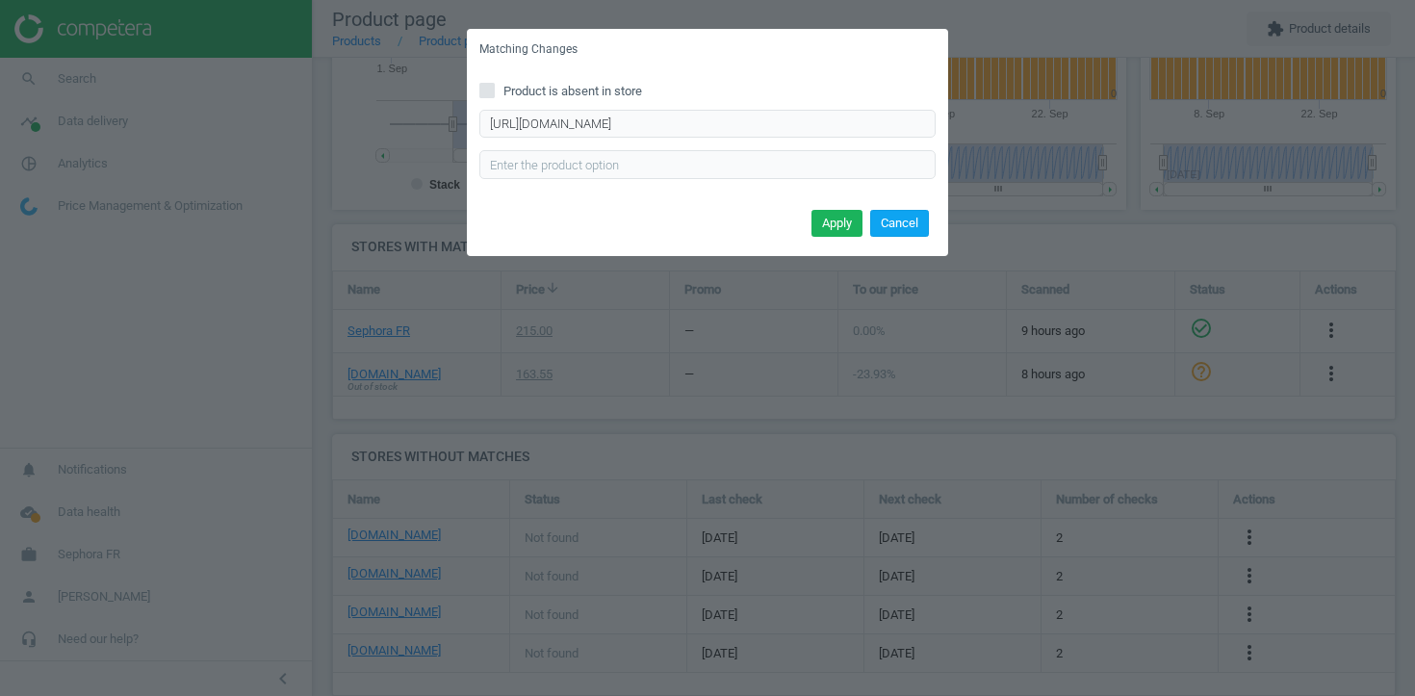
click at [905, 224] on button "Cancel" at bounding box center [899, 223] width 59 height 27
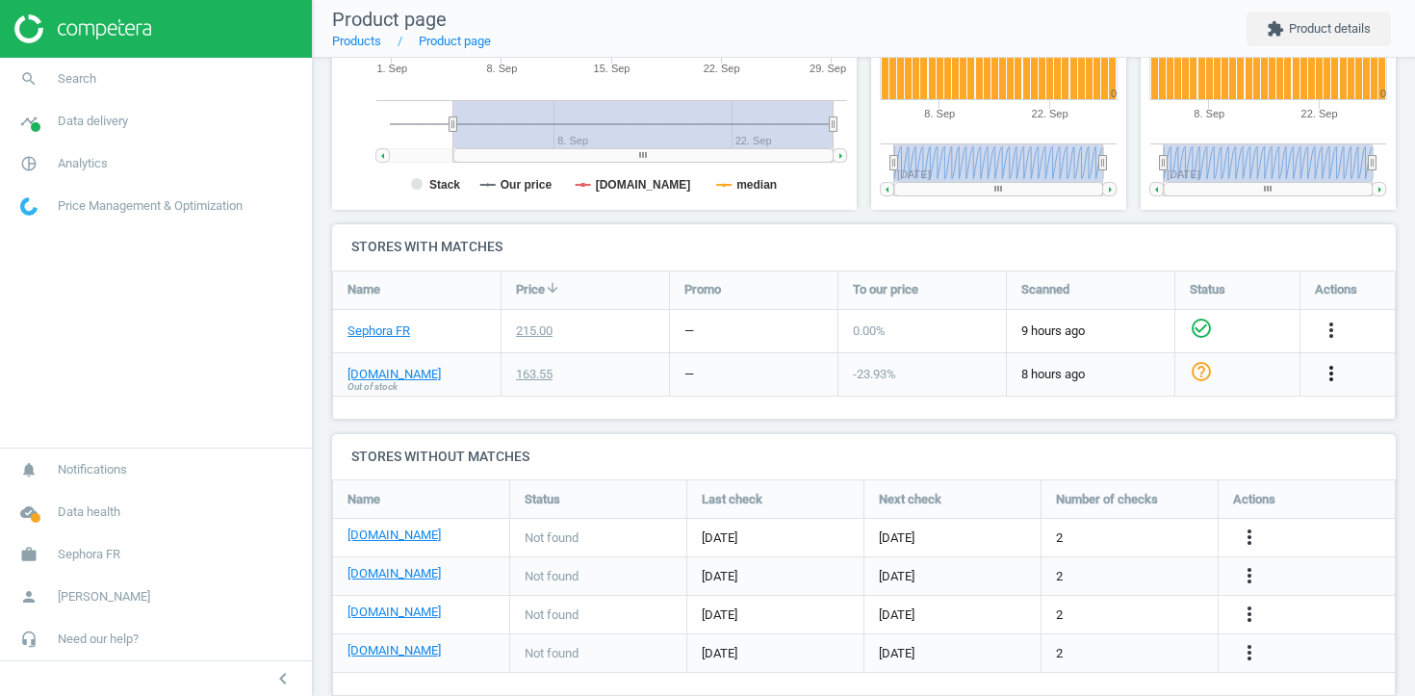
click at [1332, 371] on icon "more_vert" at bounding box center [1330, 373] width 23 height 23
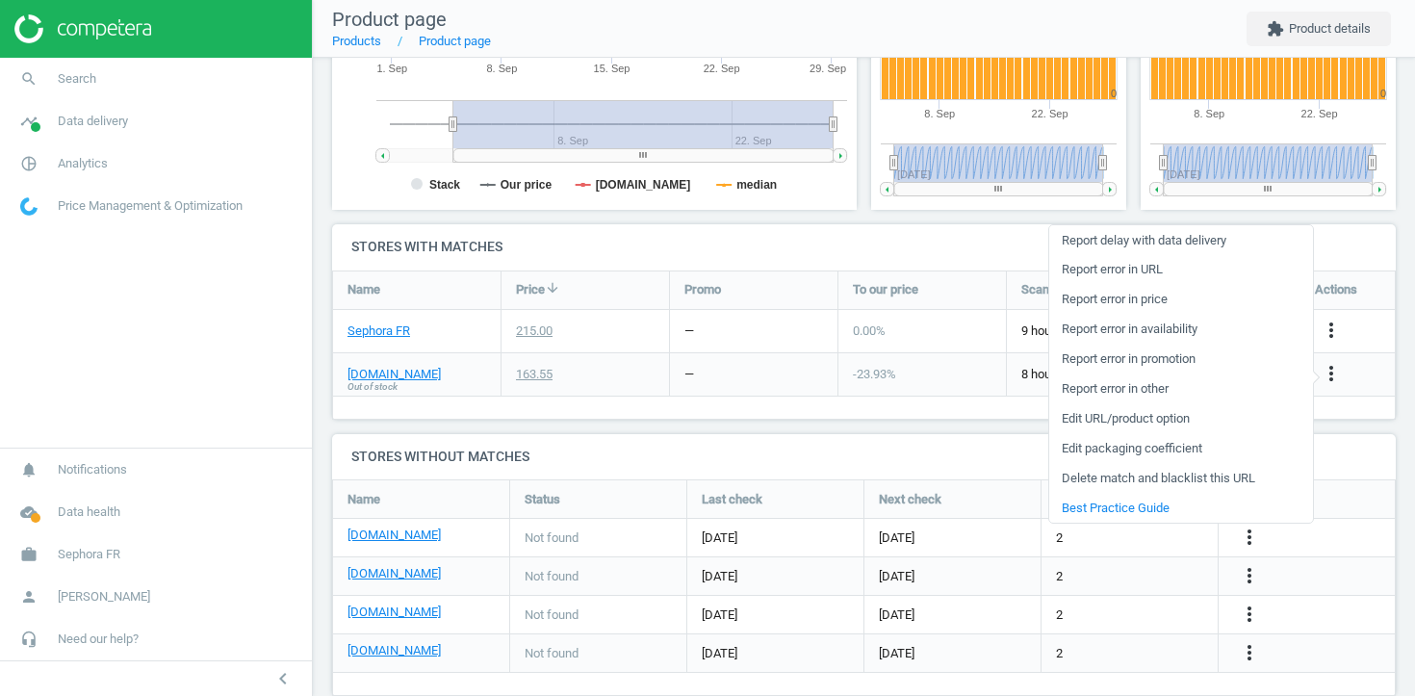
click at [1136, 417] on link "Edit URL/product option" at bounding box center [1181, 419] width 264 height 30
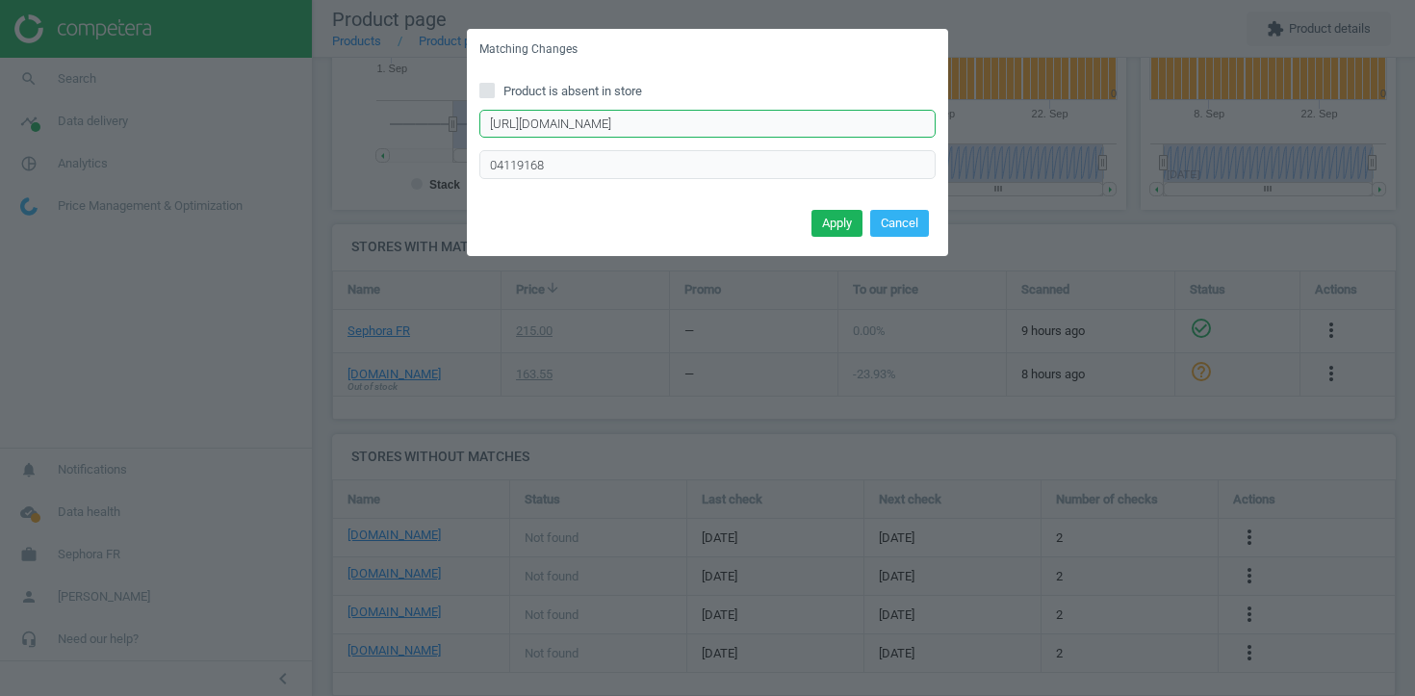
click at [795, 128] on input "https://www.my-origines.com/fr/colonia-futura-04119168.html" at bounding box center [707, 124] width 456 height 29
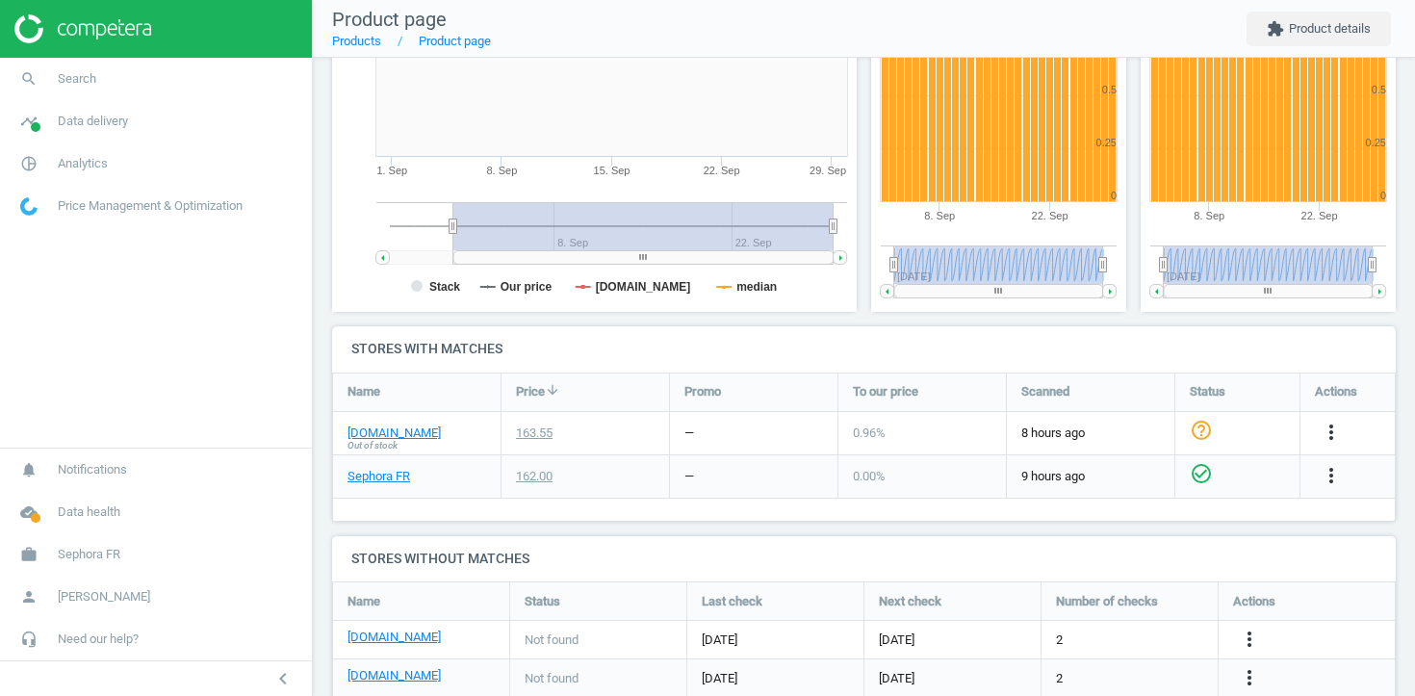
scroll to position [567, 0]
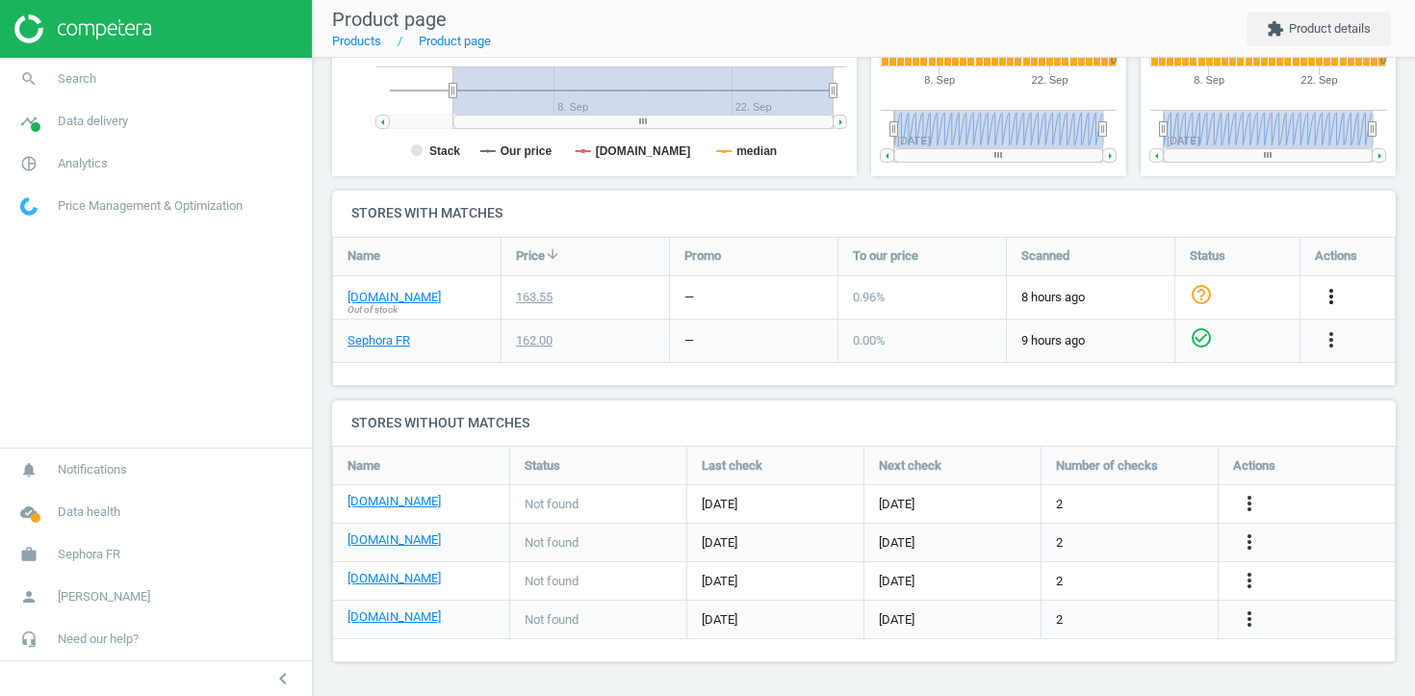
click at [1329, 299] on icon "more_vert" at bounding box center [1330, 296] width 23 height 23
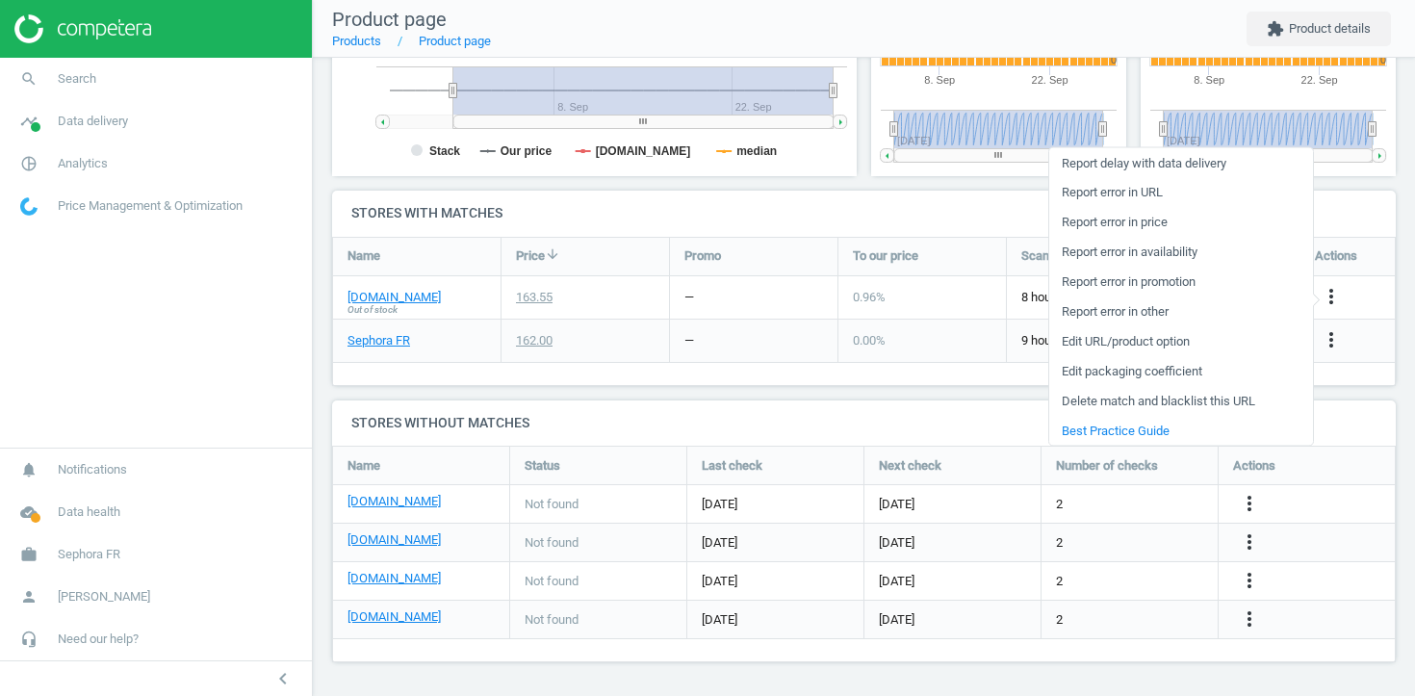
click at [930, 362] on div "0.00 %" at bounding box center [922, 340] width 168 height 43
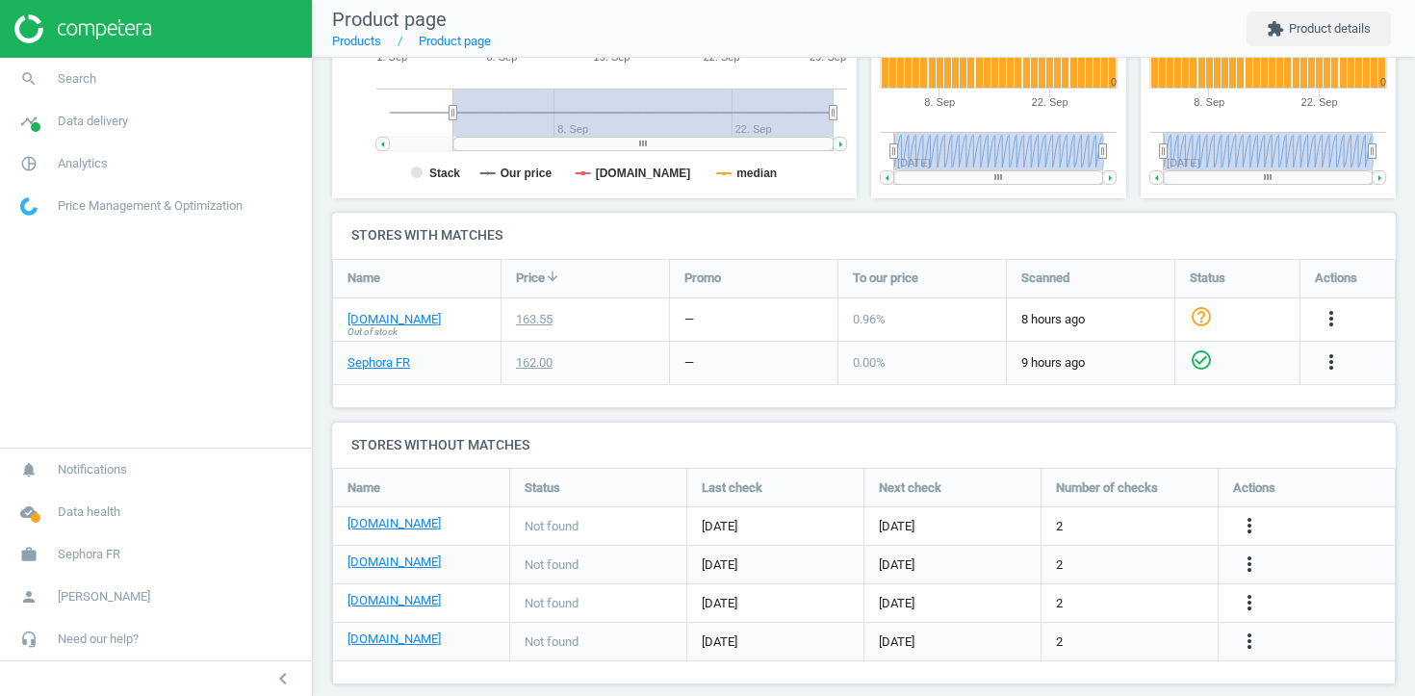
scroll to position [539, 0]
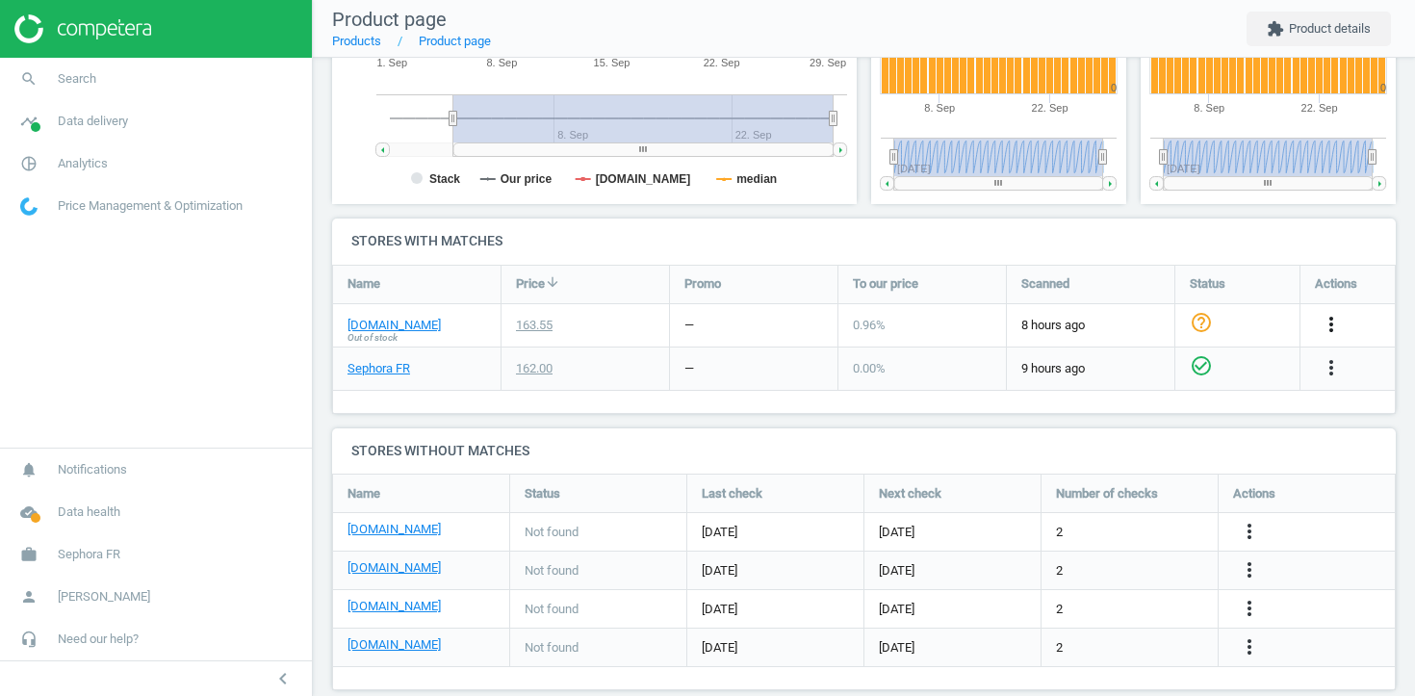
click at [1337, 321] on icon "more_vert" at bounding box center [1330, 324] width 23 height 23
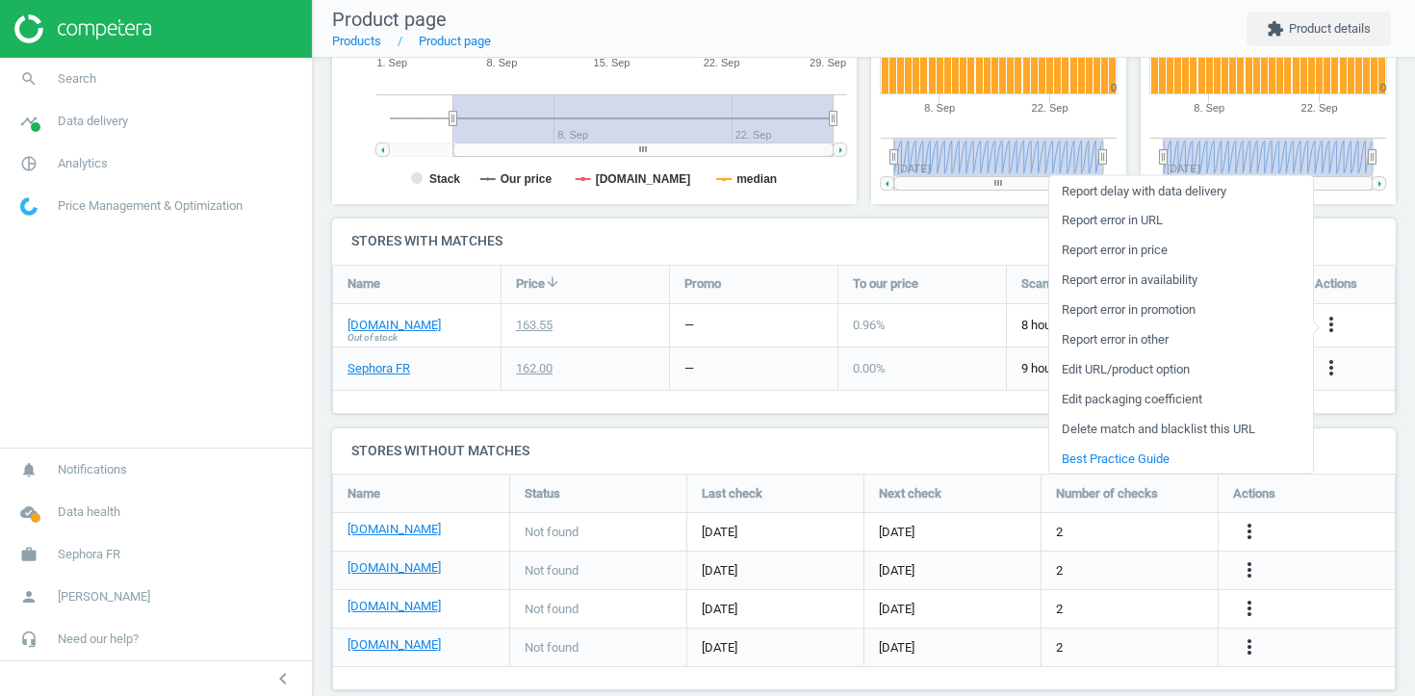
click at [1128, 215] on link "Report error in URL" at bounding box center [1181, 220] width 264 height 30
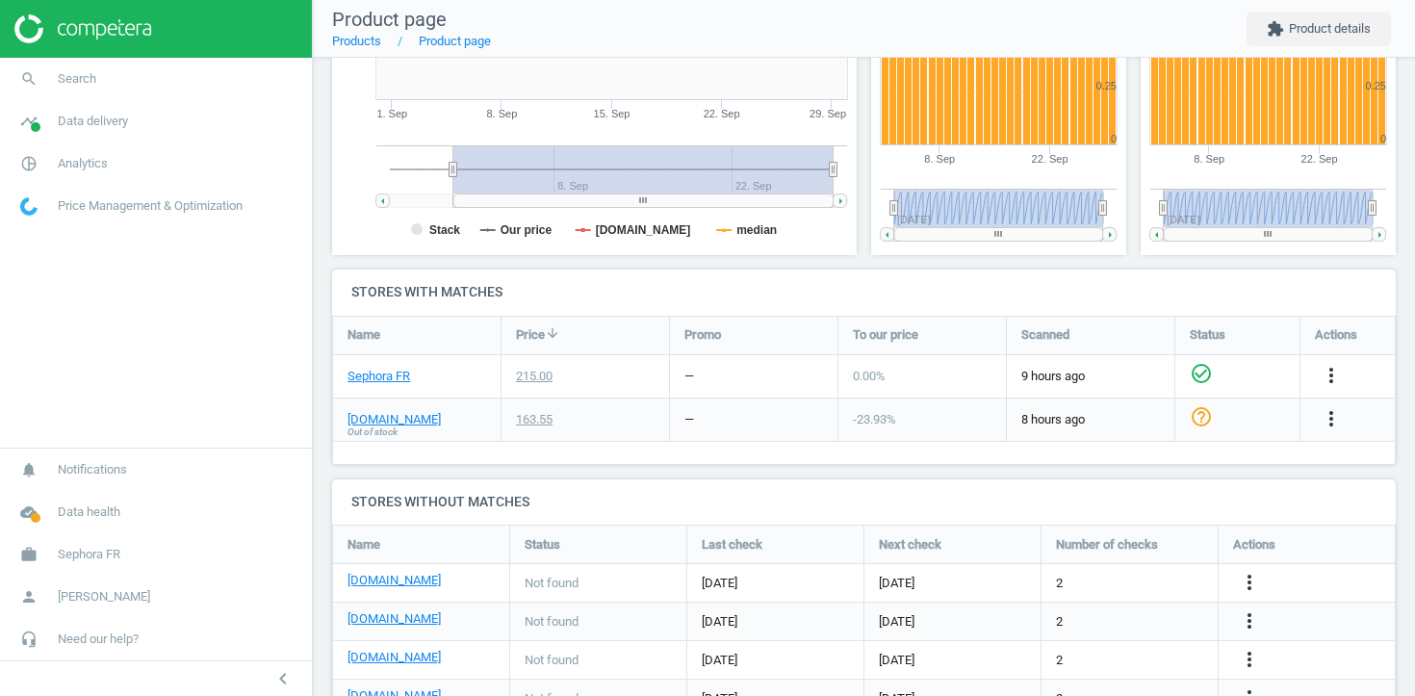
scroll to position [567, 0]
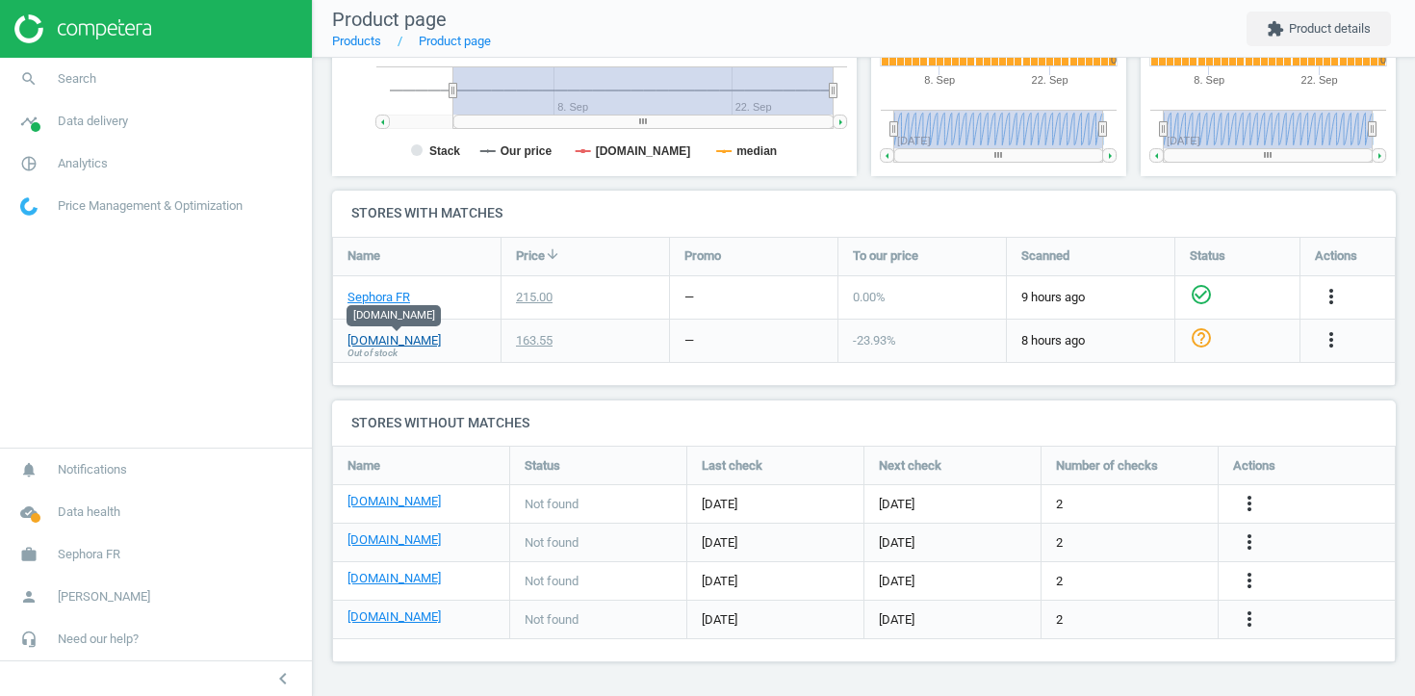
click at [409, 342] on link "[DOMAIN_NAME]" at bounding box center [393, 340] width 93 height 17
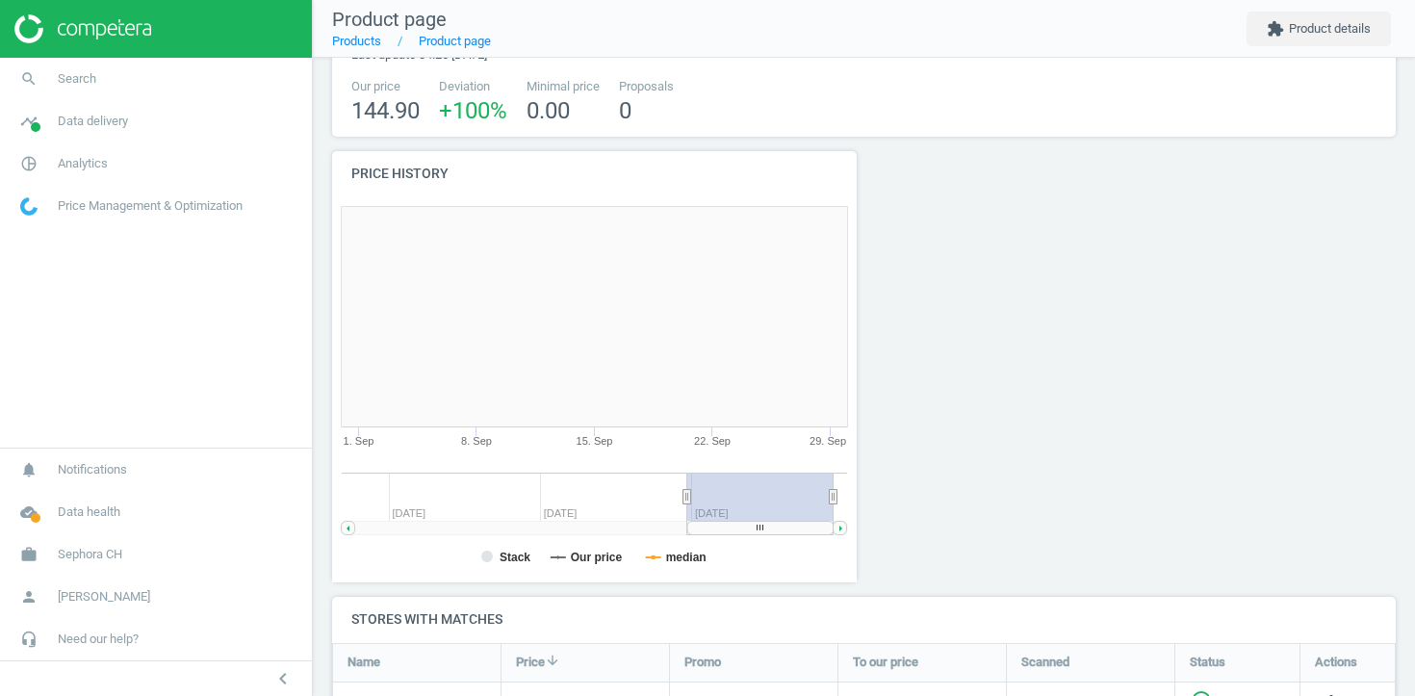
scroll to position [523, 0]
